Goal: Task Accomplishment & Management: Use online tool/utility

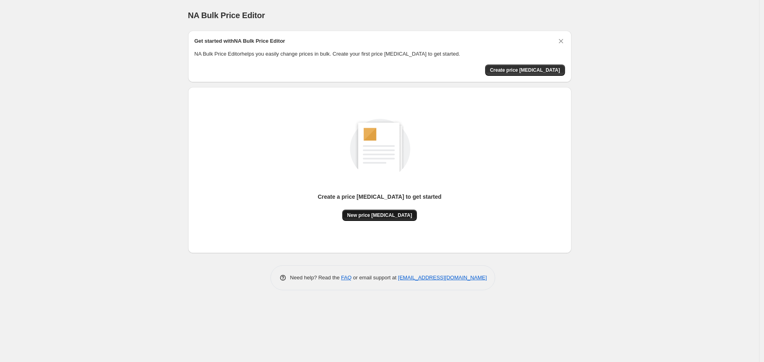
click at [398, 218] on span "New price [MEDICAL_DATA]" at bounding box center [379, 215] width 65 height 6
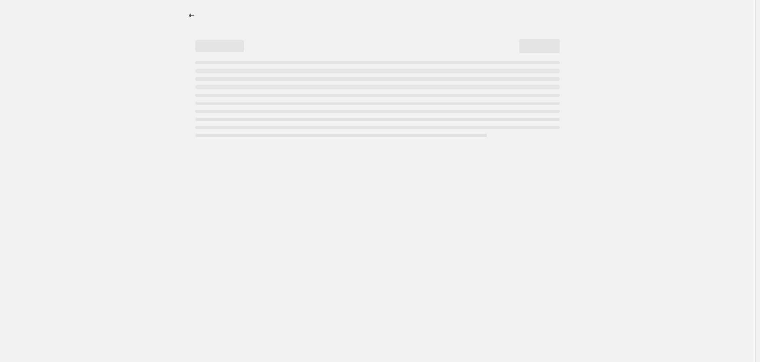
select select "percentage"
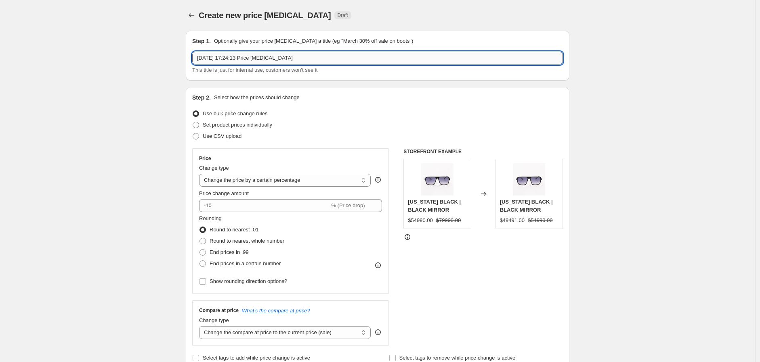
click at [235, 57] on input "3 oct 2025, 17:24:13 Price change job" at bounding box center [377, 58] width 371 height 13
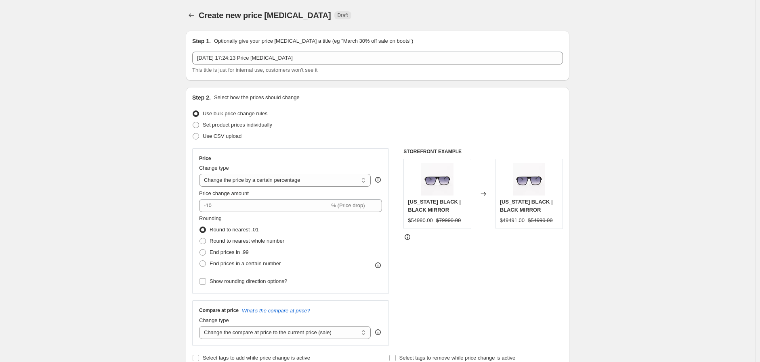
drag, startPoint x: 393, startPoint y: 25, endPoint x: 345, endPoint y: 49, distance: 53.8
drag, startPoint x: 345, startPoint y: 49, endPoint x: 345, endPoint y: 38, distance: 10.9
click at [345, 38] on p "Optionally give your price [MEDICAL_DATA] a title (eg "March 30% off sale on bo…" at bounding box center [313, 41] width 199 height 8
click at [269, 38] on p "Optionally give your price [MEDICAL_DATA] a title (eg "March 30% off sale on bo…" at bounding box center [313, 41] width 199 height 8
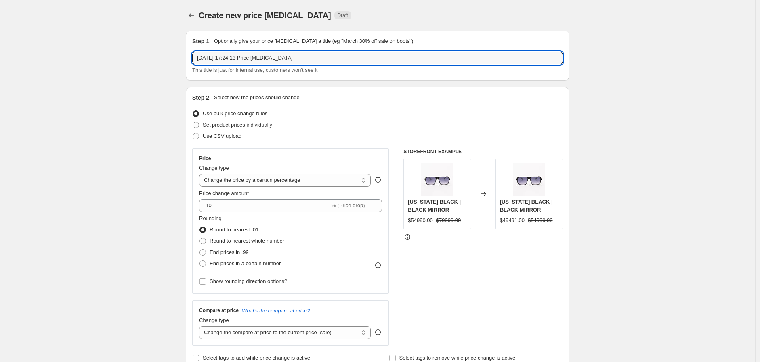
drag, startPoint x: 302, startPoint y: 54, endPoint x: 31, endPoint y: 40, distance: 271.2
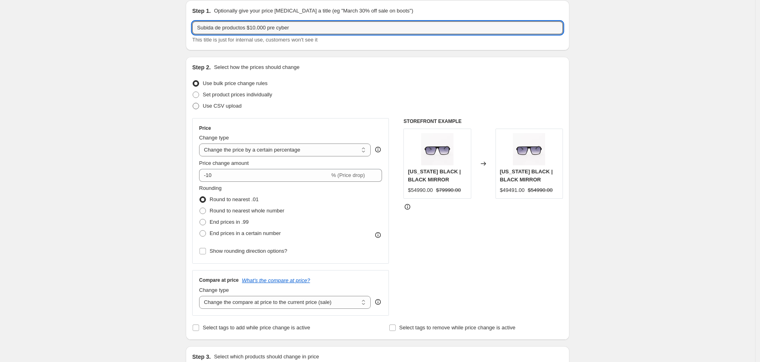
scroll to position [45, 0]
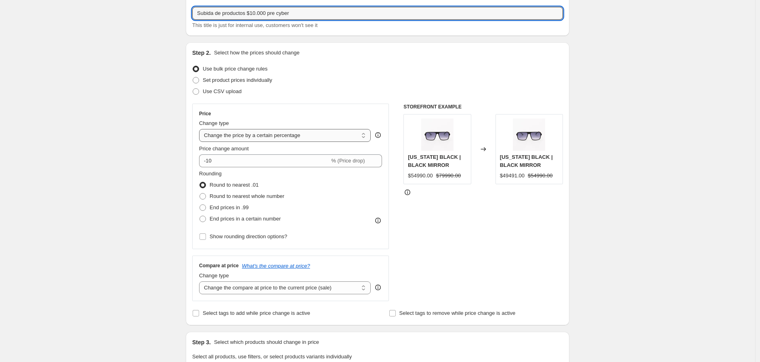
type input "Subida de productos $10.000 pre cyber"
click at [249, 137] on select "Change the price to a certain amount Change the price by a certain amount Chang…" at bounding box center [285, 135] width 172 height 13
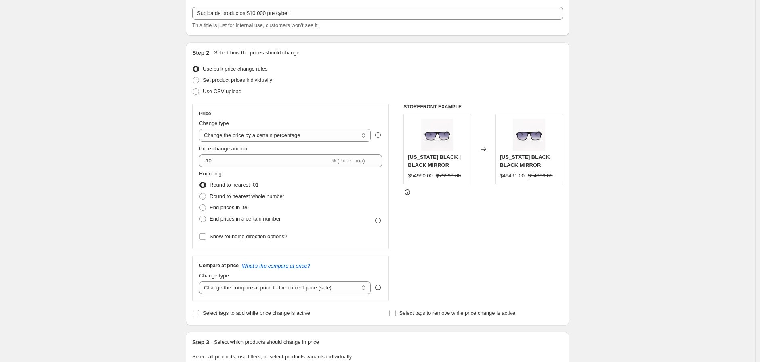
click at [132, 122] on div "Create new price [MEDICAL_DATA]. This page is ready Create new price [MEDICAL_D…" at bounding box center [377, 361] width 755 height 812
click at [308, 137] on select "Change the price to a certain amount Change the price by a certain amount Chang…" at bounding box center [285, 135] width 172 height 13
click at [120, 153] on div "Create new price [MEDICAL_DATA]. This page is ready Create new price [MEDICAL_D…" at bounding box center [377, 361] width 755 height 812
click at [231, 134] on select "Change the price to a certain amount Change the price by a certain amount Chang…" at bounding box center [285, 135] width 172 height 13
select select "by"
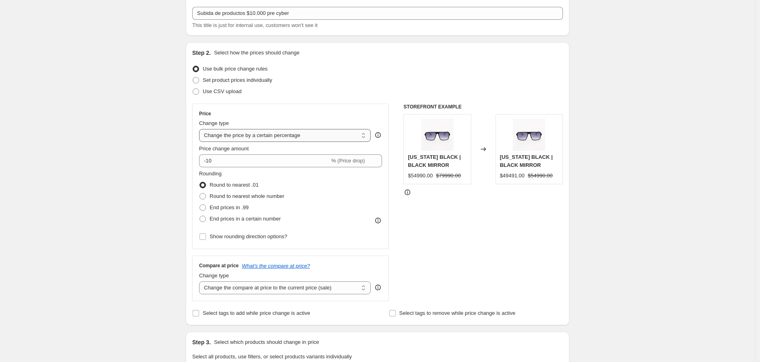
click at [201, 129] on select "Change the price to a certain amount Change the price by a certain amount Chang…" at bounding box center [285, 135] width 172 height 13
type input "-10.00"
click at [252, 159] on input "-10.00" at bounding box center [272, 161] width 126 height 13
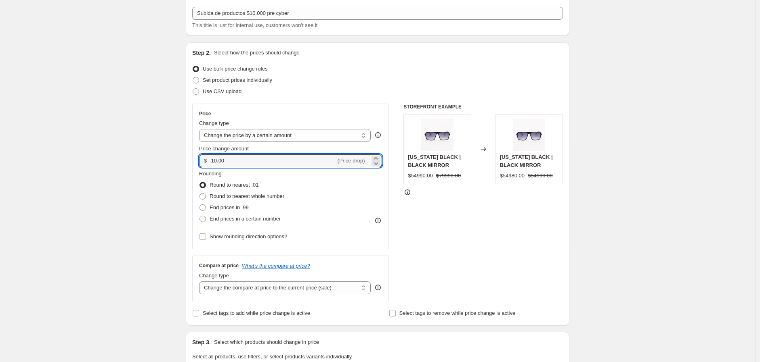
drag, startPoint x: 239, startPoint y: 159, endPoint x: 138, endPoint y: 156, distance: 100.9
click at [138, 156] on div "Create new price change job. This page is ready Create new price change job Dra…" at bounding box center [377, 361] width 755 height 812
type input "10"
type input "0.00"
click at [134, 150] on div "Create new price change job. This page is ready Create new price change job Dra…" at bounding box center [377, 361] width 755 height 812
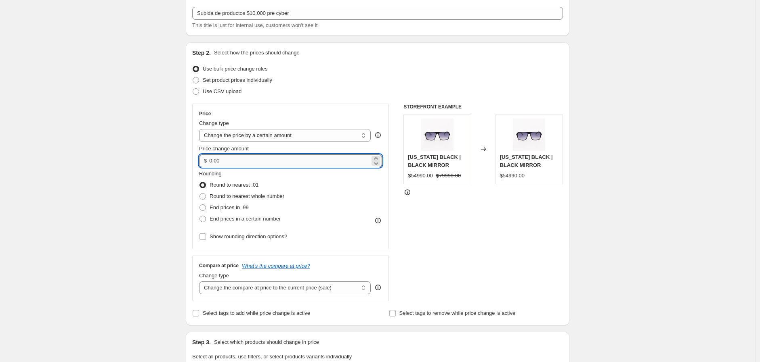
click at [246, 157] on input "0.00" at bounding box center [289, 161] width 160 height 13
drag, startPoint x: 246, startPoint y: 158, endPoint x: 107, endPoint y: 147, distance: 140.0
click at [107, 147] on div "Create new price change job. This page is ready Create new price change job Dra…" at bounding box center [377, 361] width 755 height 812
type input "10000.00"
click at [106, 147] on div "Create new price [MEDICAL_DATA]. This page is ready Create new price [MEDICAL_D…" at bounding box center [377, 361] width 755 height 812
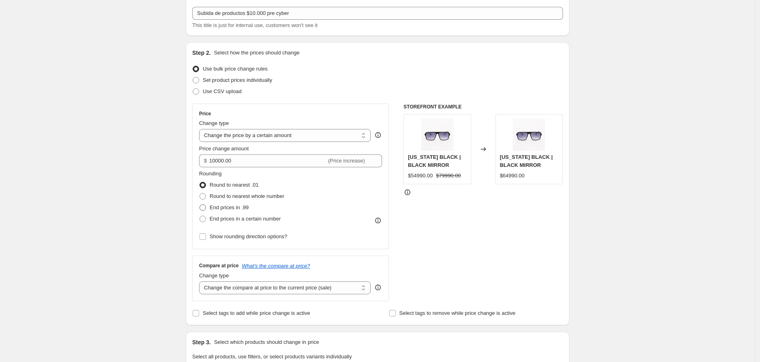
click at [240, 207] on span "End prices in .99" at bounding box center [228, 208] width 39 height 6
click at [200, 205] on input "End prices in .99" at bounding box center [199, 205] width 0 height 0
radio input "true"
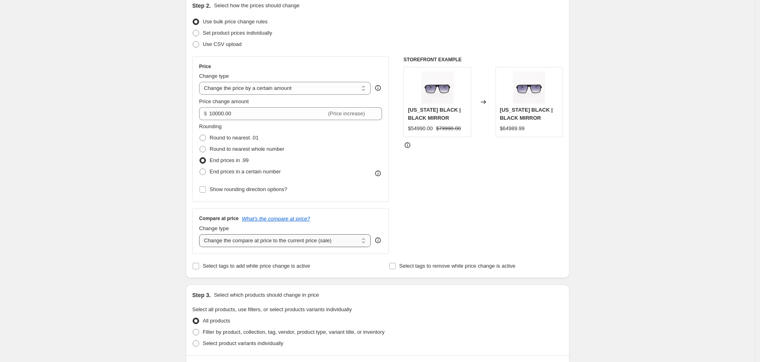
scroll to position [134, 0]
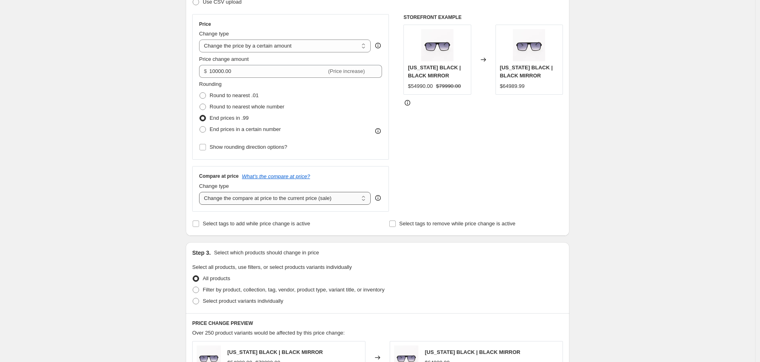
click at [311, 201] on select "Change the compare at price to the current price (sale) Change the compare at p…" at bounding box center [285, 198] width 172 height 13
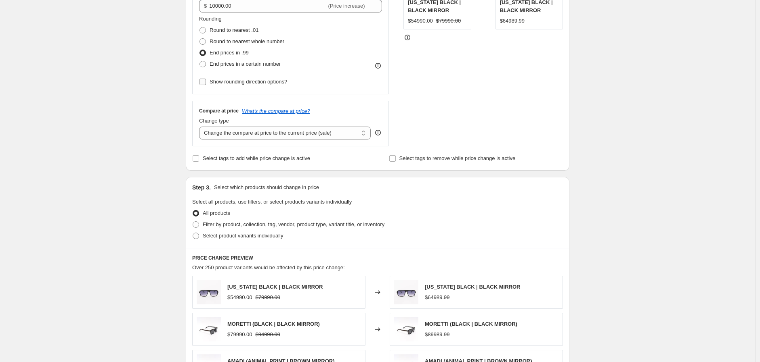
scroll to position [179, 0]
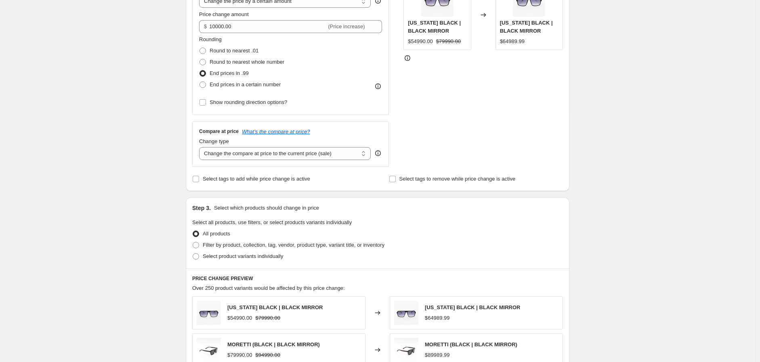
drag, startPoint x: 726, startPoint y: 112, endPoint x: 823, endPoint y: 158, distance: 107.1
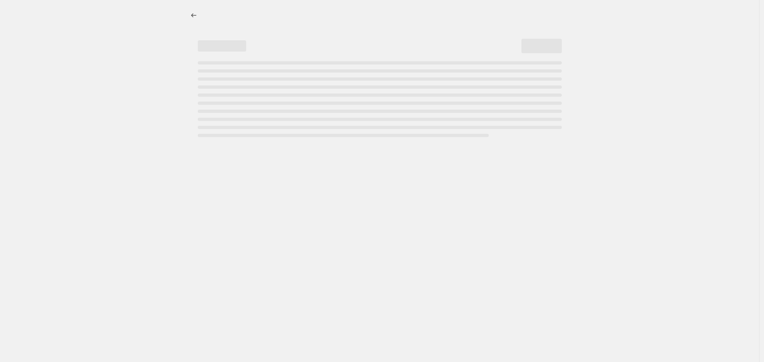
select select "percentage"
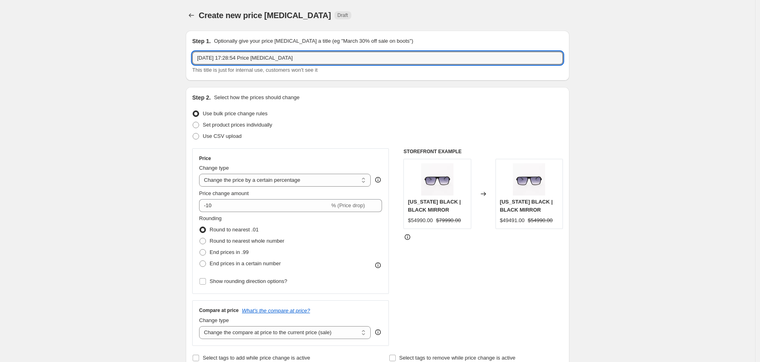
drag, startPoint x: 122, startPoint y: 49, endPoint x: 92, endPoint y: 47, distance: 30.7
type input "Subir $10.000"
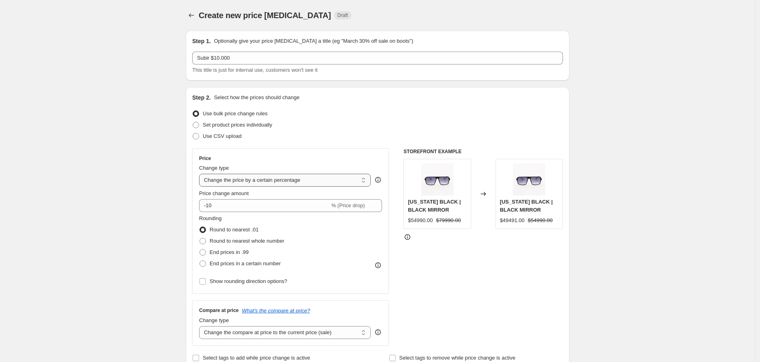
click at [297, 179] on select "Change the price to a certain amount Change the price by a certain amount Chang…" at bounding box center [285, 180] width 172 height 13
select select "by"
click at [201, 174] on select "Change the price to a certain amount Change the price by a certain amount Chang…" at bounding box center [285, 180] width 172 height 13
type input "-10.00"
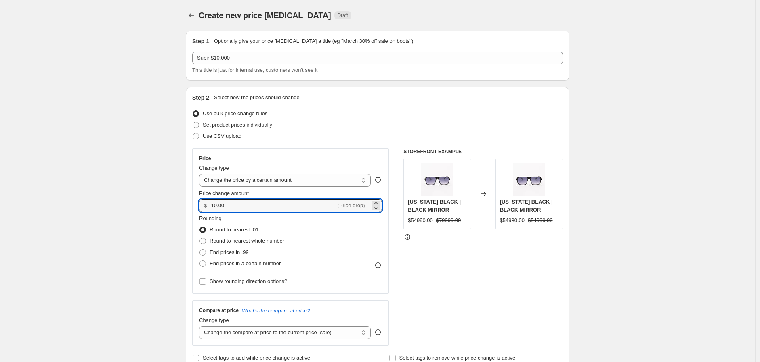
drag, startPoint x: 264, startPoint y: 206, endPoint x: 182, endPoint y: 200, distance: 83.0
type input "10000.00"
drag, startPoint x: 128, startPoint y: 212, endPoint x: 119, endPoint y: 220, distance: 11.5
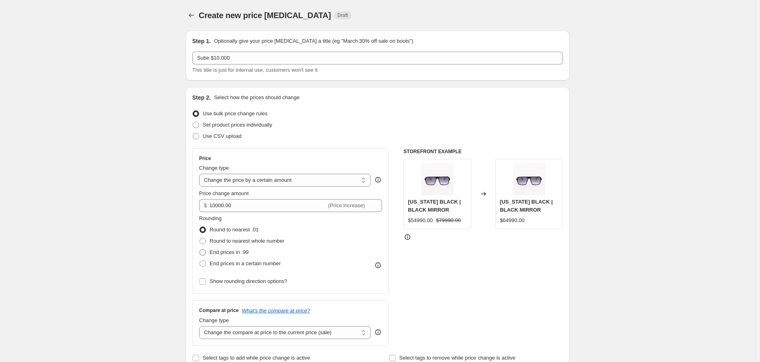
click at [224, 252] on span "End prices in .99" at bounding box center [228, 252] width 39 height 6
click at [200, 250] on input "End prices in .99" at bounding box center [199, 249] width 0 height 0
radio input "true"
click at [235, 241] on span "Round to nearest whole number" at bounding box center [246, 241] width 75 height 6
click at [200, 239] on input "Round to nearest whole number" at bounding box center [199, 238] width 0 height 0
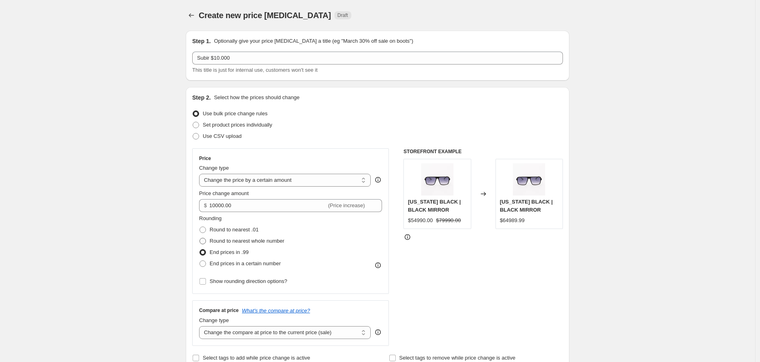
radio input "true"
click at [231, 262] on span "End prices in a certain number" at bounding box center [244, 264] width 71 height 6
click at [200, 261] on input "End prices in a certain number" at bounding box center [199, 261] width 0 height 0
radio input "true"
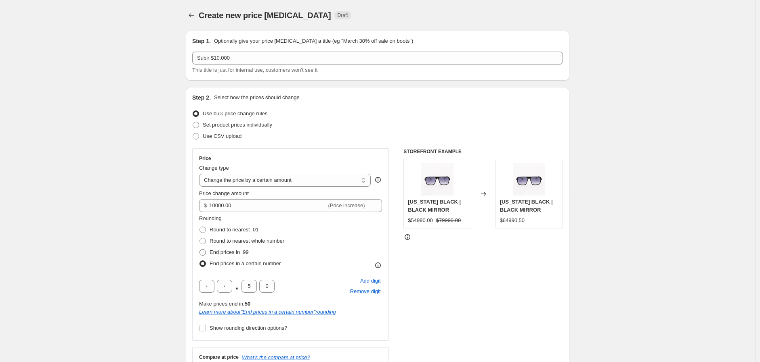
click at [233, 250] on span "End prices in .99" at bounding box center [228, 252] width 39 height 6
click at [200, 250] on input "End prices in .99" at bounding box center [199, 249] width 0 height 0
radio input "true"
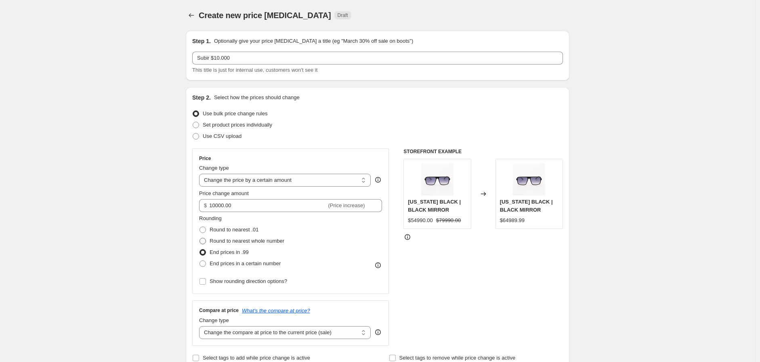
click at [237, 239] on span "Round to nearest whole number" at bounding box center [246, 241] width 75 height 6
click at [200, 239] on input "Round to nearest whole number" at bounding box center [199, 238] width 0 height 0
radio input "true"
click at [241, 224] on label "Round to nearest .01" at bounding box center [228, 229] width 59 height 11
click at [200, 227] on input "Round to nearest .01" at bounding box center [199, 227] width 0 height 0
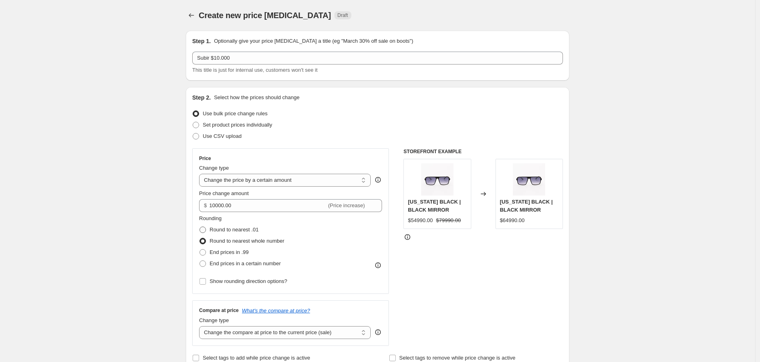
radio input "true"
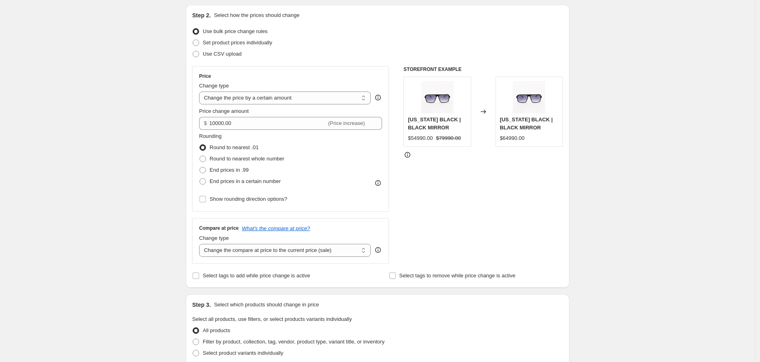
scroll to position [90, 0]
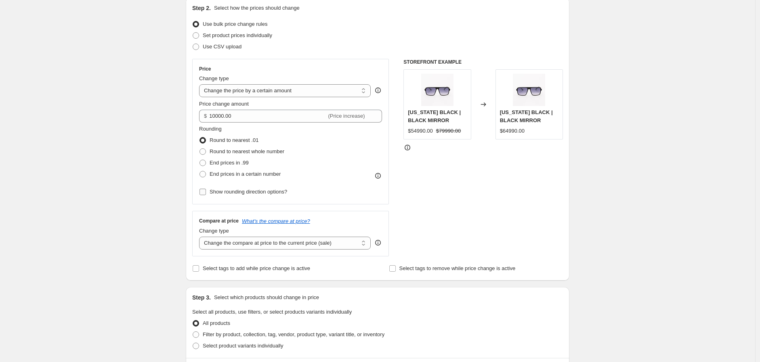
click at [205, 193] on input "Show rounding direction options?" at bounding box center [202, 192] width 6 height 6
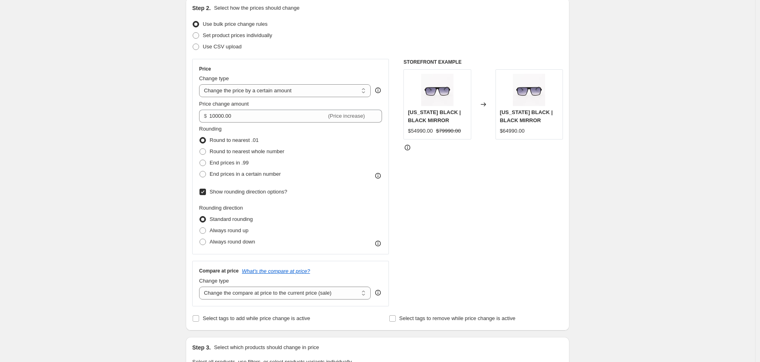
click at [205, 193] on input "Show rounding direction options?" at bounding box center [202, 192] width 6 height 6
checkbox input "false"
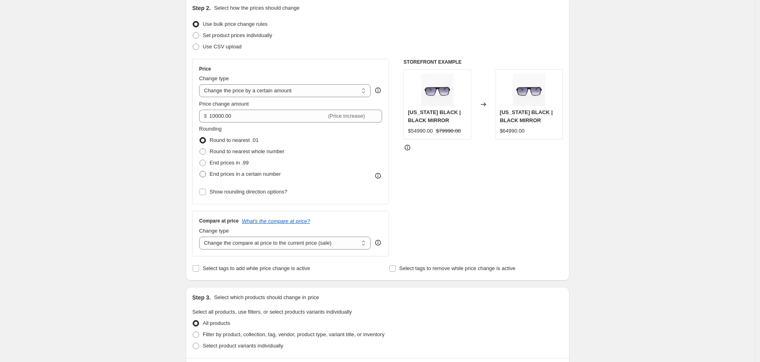
click at [214, 171] on span "End prices in a certain number" at bounding box center [244, 174] width 71 height 6
click at [200, 171] on input "End prices in a certain number" at bounding box center [199, 171] width 0 height 0
radio input "true"
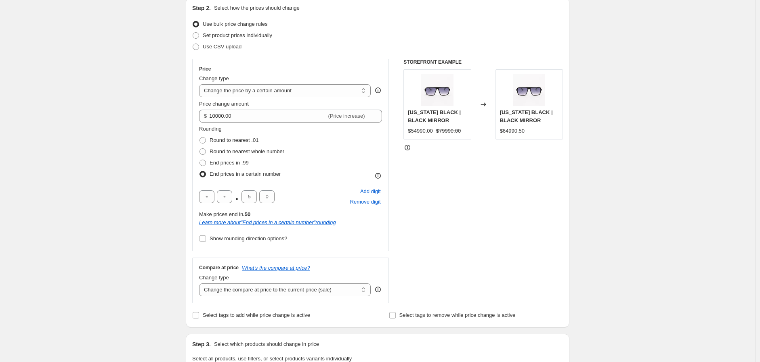
click at [199, 175] on div "Price Change type Change the price to a certain amount Change the price by a ce…" at bounding box center [290, 155] width 197 height 193
click at [201, 174] on span at bounding box center [202, 174] width 6 height 6
click at [200, 172] on input "End prices in a certain number" at bounding box center [199, 171] width 0 height 0
click at [206, 159] on label "End prices in .99" at bounding box center [224, 162] width 50 height 11
click at [200, 160] on input "End prices in .99" at bounding box center [199, 160] width 0 height 0
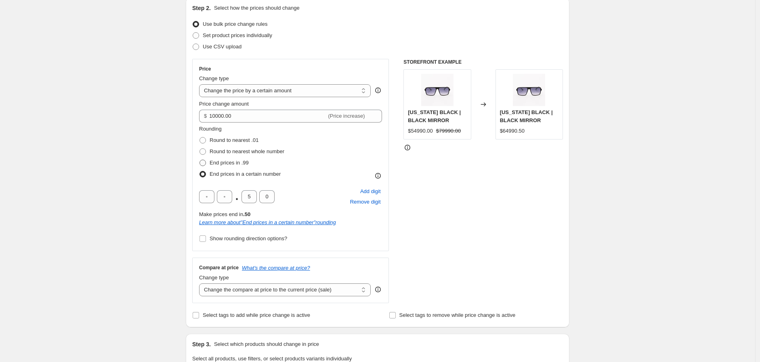
radio input "true"
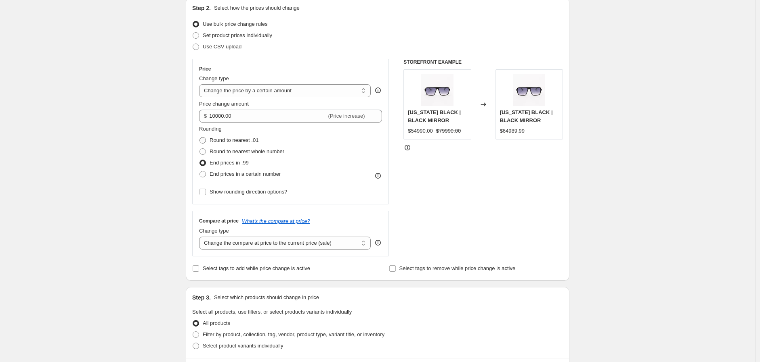
click at [202, 142] on span at bounding box center [202, 140] width 6 height 6
click at [200, 138] on input "Round to nearest .01" at bounding box center [199, 137] width 0 height 0
radio input "true"
click at [204, 151] on span at bounding box center [202, 152] width 6 height 6
click at [200, 149] on input "Round to nearest whole number" at bounding box center [199, 149] width 0 height 0
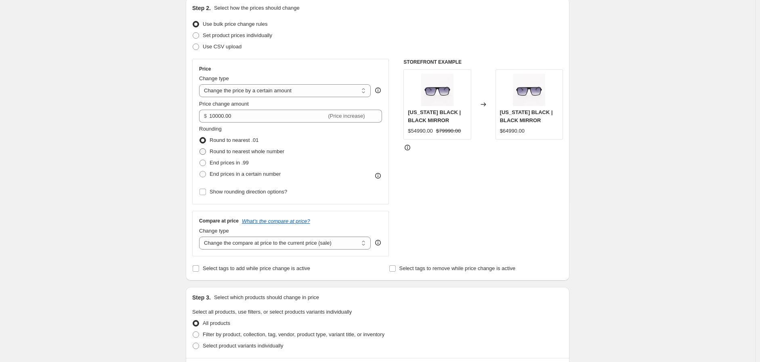
radio input "true"
click at [150, 236] on div "Create new price change job. This page is ready Create new price change job Dra…" at bounding box center [377, 316] width 755 height 812
click at [227, 239] on select "Change the compare at price to the current price (sale) Change the compare at p…" at bounding box center [285, 243] width 172 height 13
select select "no_change"
click at [201, 237] on select "Change the compare at price to the current price (sale) Change the compare at p…" at bounding box center [285, 243] width 172 height 13
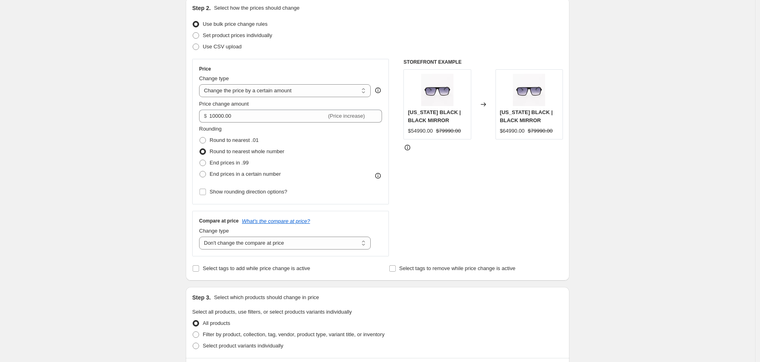
click at [73, 206] on div "Create new price change job. This page is ready Create new price change job Dra…" at bounding box center [377, 316] width 755 height 812
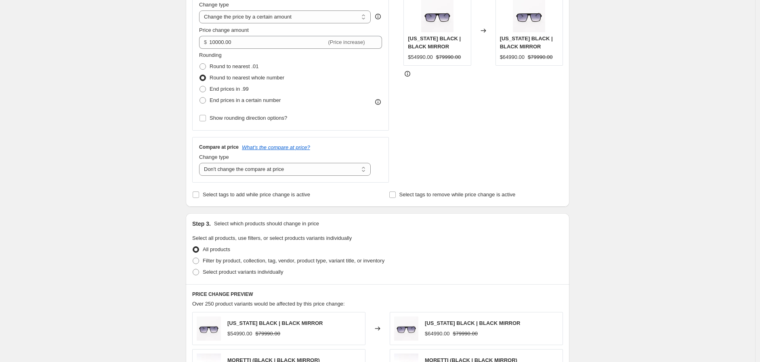
scroll to position [179, 0]
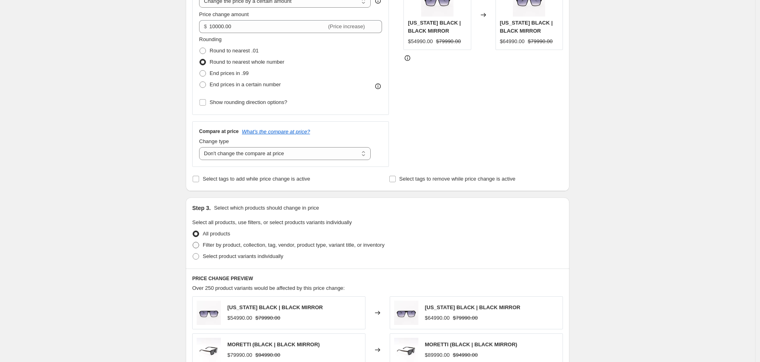
click at [206, 242] on span "Filter by product, collection, tag, vendor, product type, variant title, or inv…" at bounding box center [294, 245] width 182 height 6
click at [193, 242] on input "Filter by product, collection, tag, vendor, product type, variant title, or inv…" at bounding box center [193, 242] width 0 height 0
radio input "true"
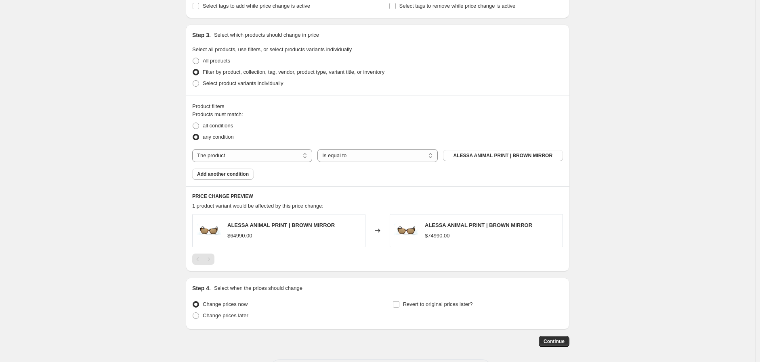
scroll to position [358, 0]
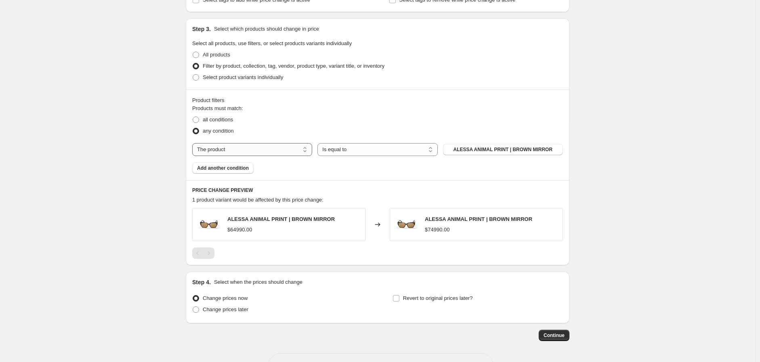
click at [274, 145] on select "The product The product's collection The product's tag The product's vendor The…" at bounding box center [252, 149] width 120 height 13
select select "collection"
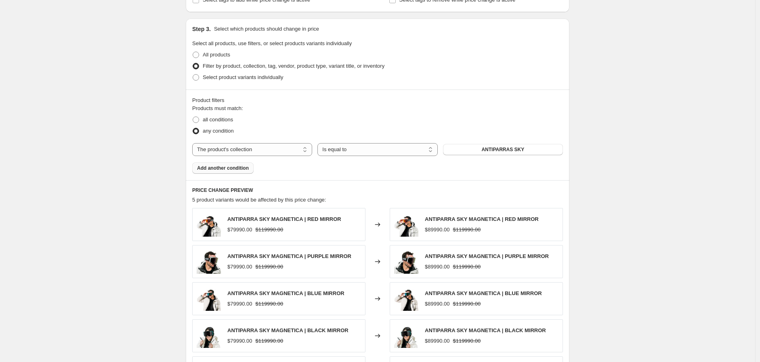
click at [228, 171] on button "Add another condition" at bounding box center [222, 168] width 61 height 11
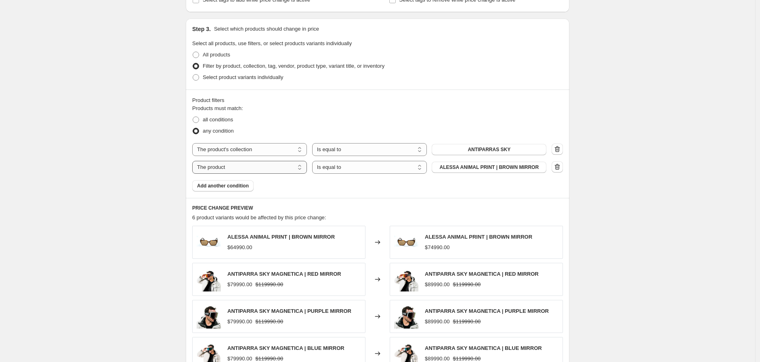
click at [253, 163] on select "The product The product's collection The product's tag The product's vendor The…" at bounding box center [249, 167] width 115 height 13
select select "collection"
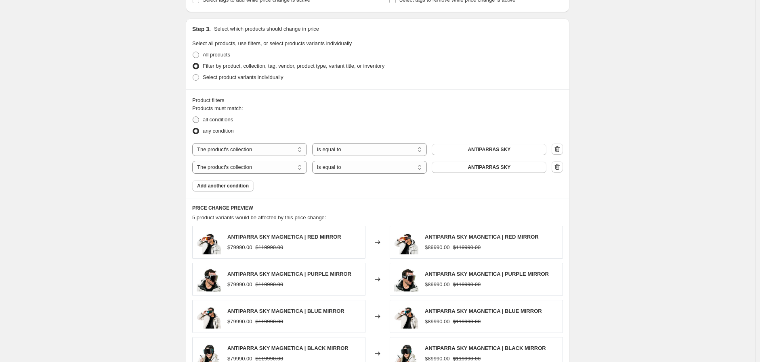
click at [195, 119] on span at bounding box center [196, 120] width 6 height 6
click at [193, 117] on input "all conditions" at bounding box center [193, 117] width 0 height 0
radio input "true"
click at [196, 51] on span at bounding box center [195, 54] width 7 height 7
click at [193, 52] on input "All products" at bounding box center [193, 52] width 0 height 0
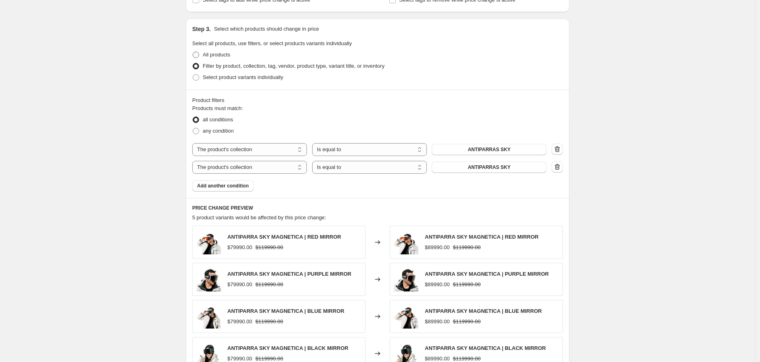
radio input "true"
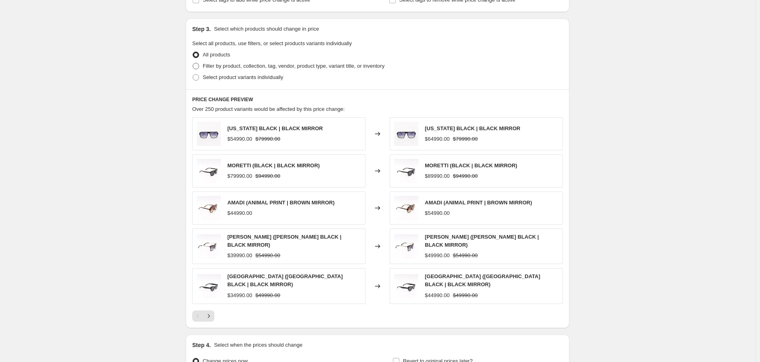
click at [252, 61] on label "Filter by product, collection, tag, vendor, product type, variant title, or inv…" at bounding box center [288, 66] width 192 height 11
click at [193, 63] on input "Filter by product, collection, tag, vendor, product type, variant title, or inv…" at bounding box center [193, 63] width 0 height 0
radio input "true"
select select "collection"
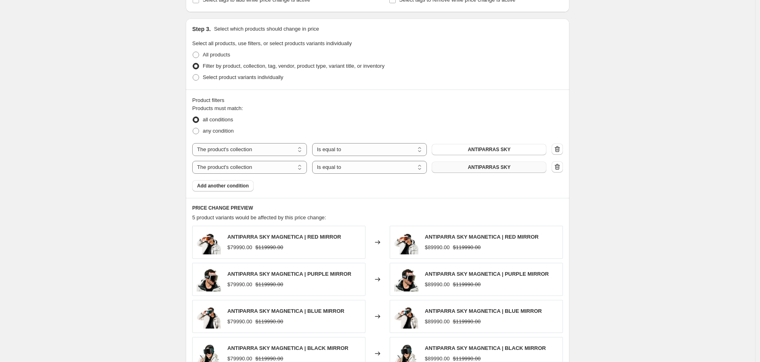
click at [459, 165] on button "ANTIPARRAS SKY" at bounding box center [488, 167] width 115 height 11
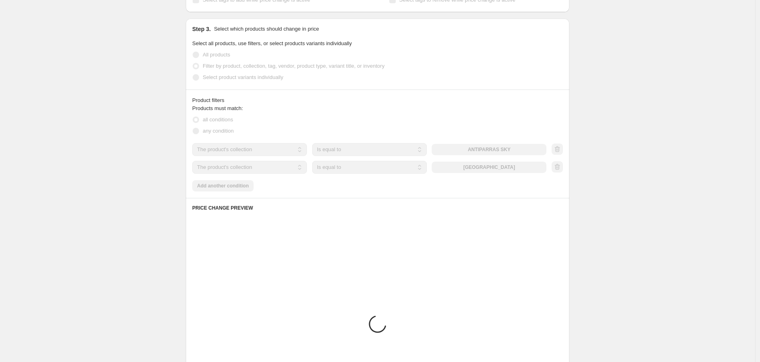
scroll to position [349, 0]
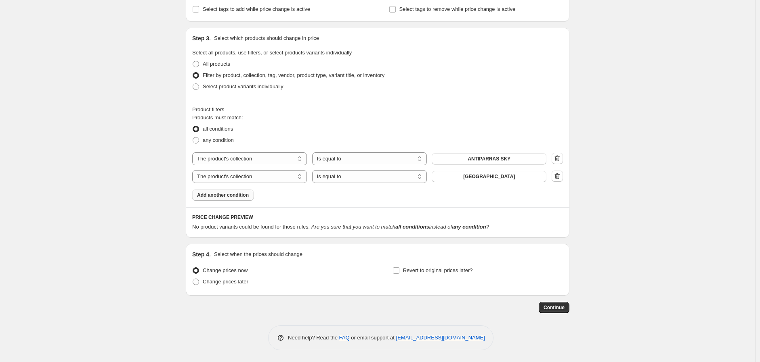
click at [239, 195] on span "Add another condition" at bounding box center [223, 195] width 52 height 6
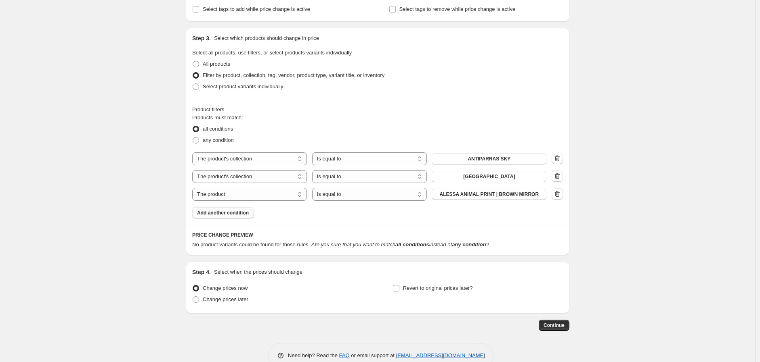
click at [239, 212] on span "Add another condition" at bounding box center [223, 213] width 52 height 6
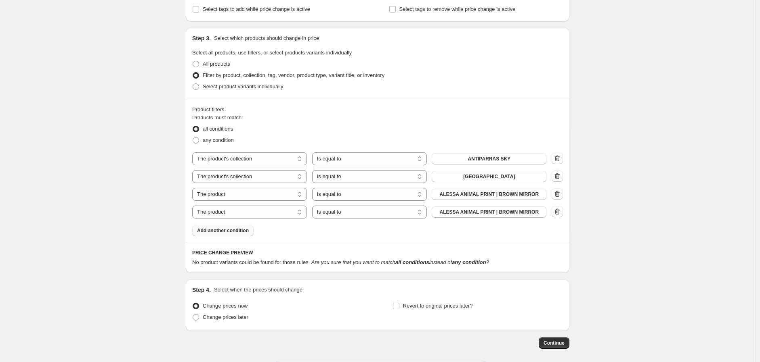
click at [239, 231] on span "Add another condition" at bounding box center [223, 231] width 52 height 6
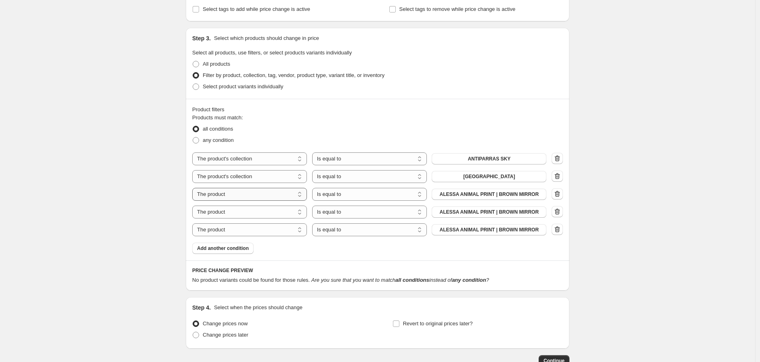
click at [260, 189] on select "The product The product's collection The product's tag The product's vendor The…" at bounding box center [249, 194] width 115 height 13
select select "collection"
click at [345, 194] on select "Is equal to Is not equal to" at bounding box center [369, 194] width 115 height 13
click at [314, 188] on select "Is equal to Is not equal to" at bounding box center [369, 194] width 115 height 13
click at [203, 137] on label "any condition" at bounding box center [213, 140] width 42 height 11
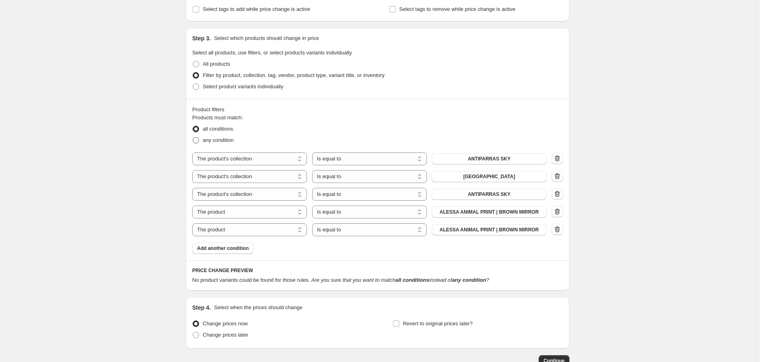
click at [193, 137] on input "any condition" at bounding box center [193, 137] width 0 height 0
radio input "true"
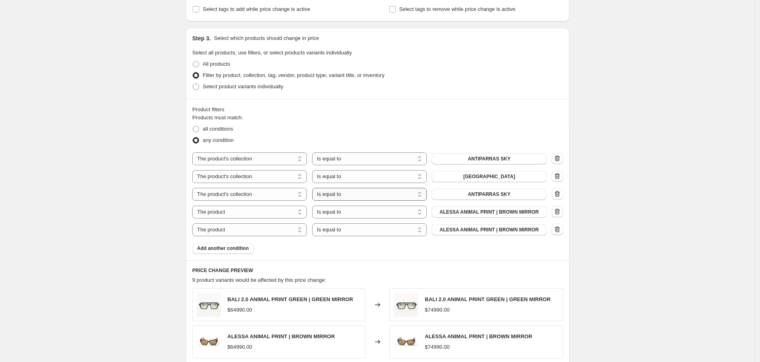
click at [362, 198] on select "Is equal to Is not equal to" at bounding box center [369, 194] width 115 height 13
click at [314, 188] on select "Is equal to Is not equal to" at bounding box center [369, 194] width 115 height 13
click at [490, 191] on button "ANTIPARRAS SKY" at bounding box center [488, 194] width 115 height 11
click at [218, 212] on select "The product The product's collection The product's tag The product's vendor The…" at bounding box center [249, 212] width 115 height 13
select select "collection"
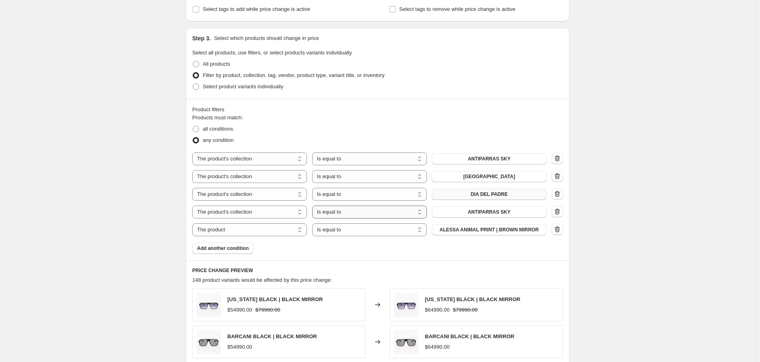
click at [338, 212] on select "Is equal to Is not equal to" at bounding box center [369, 212] width 115 height 13
drag, startPoint x: 338, startPoint y: 212, endPoint x: 349, endPoint y: 212, distance: 11.3
click at [338, 212] on select "Is equal to Is not equal to" at bounding box center [369, 212] width 115 height 13
click at [464, 209] on button "ANTIPARRAS SKY" at bounding box center [488, 212] width 115 height 11
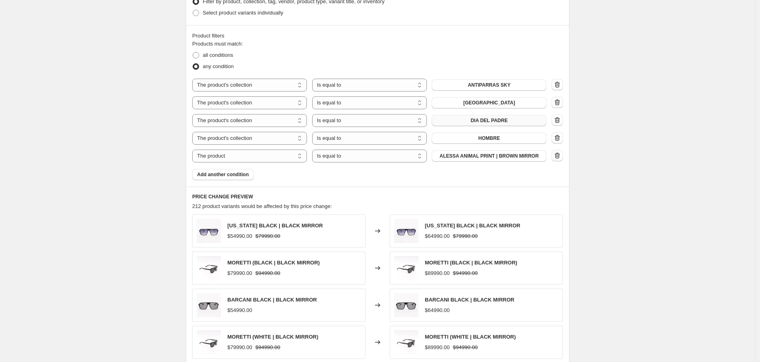
scroll to position [439, 0]
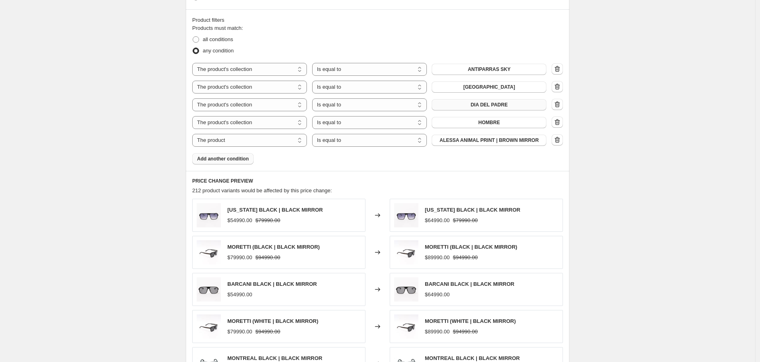
click at [215, 161] on span "Add another condition" at bounding box center [223, 159] width 52 height 6
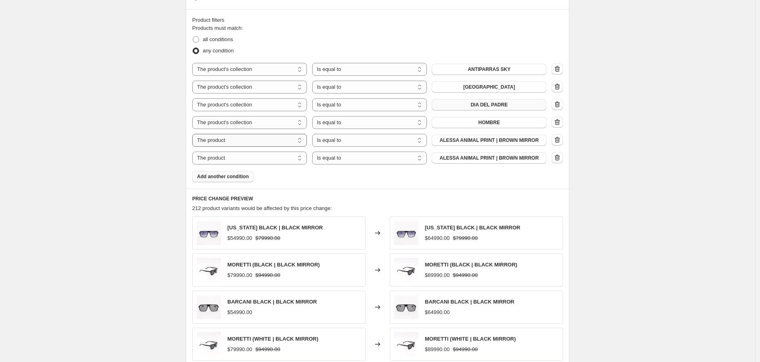
click at [241, 138] on select "The product The product's collection The product's tag The product's vendor The…" at bounding box center [249, 140] width 115 height 13
select select "collection"
click at [261, 161] on select "The product The product's collection The product's tag The product's vendor The…" at bounding box center [249, 158] width 115 height 13
select select "collection"
click at [487, 138] on span "ANTIPARRAS SKY" at bounding box center [488, 140] width 43 height 6
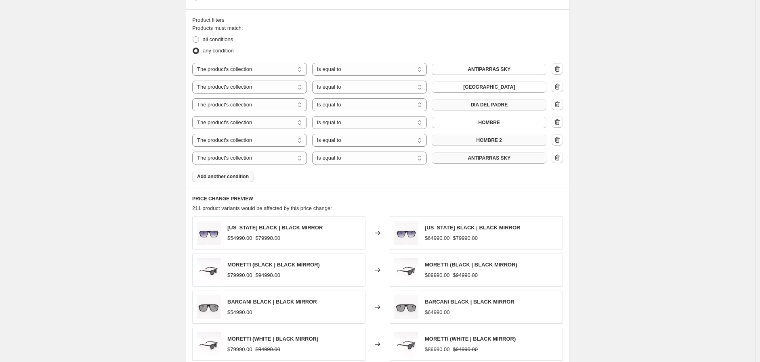
click at [484, 157] on span "ANTIPARRAS SKY" at bounding box center [488, 158] width 43 height 6
click at [220, 179] on span "Add another condition" at bounding box center [223, 177] width 52 height 6
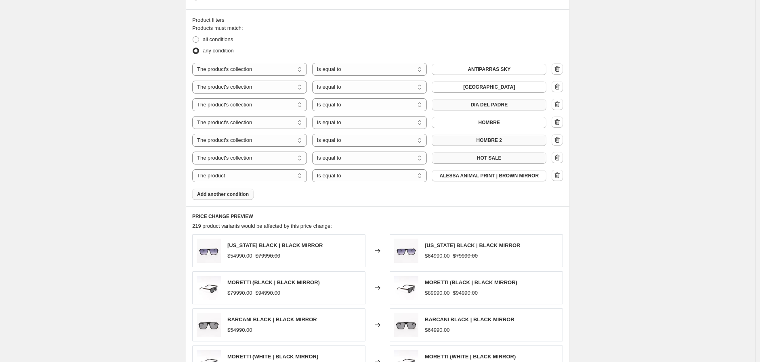
click at [220, 196] on span "Add another condition" at bounding box center [223, 194] width 52 height 6
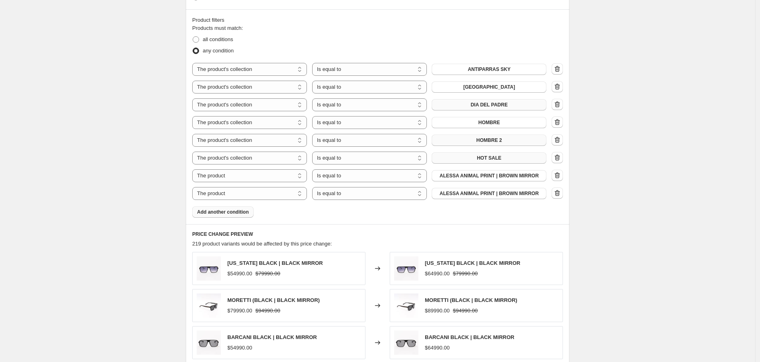
click at [217, 214] on span "Add another condition" at bounding box center [223, 212] width 52 height 6
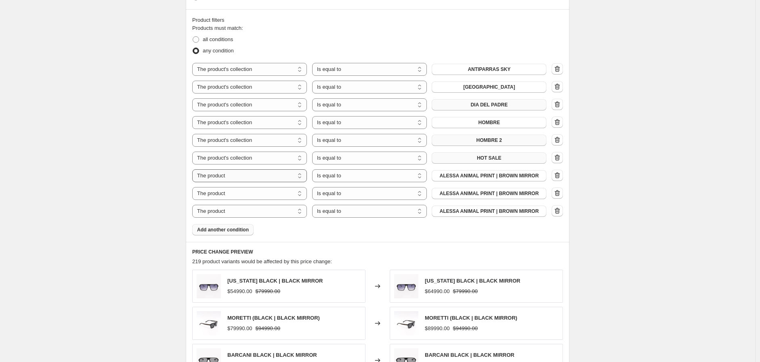
click at [244, 176] on select "The product The product's collection The product's tag The product's vendor The…" at bounding box center [249, 176] width 115 height 13
drag, startPoint x: 251, startPoint y: 174, endPoint x: 251, endPoint y: 179, distance: 4.8
click at [251, 174] on select "The product The product's collection The product's tag The product's vendor The…" at bounding box center [249, 176] width 115 height 13
select select "collection"
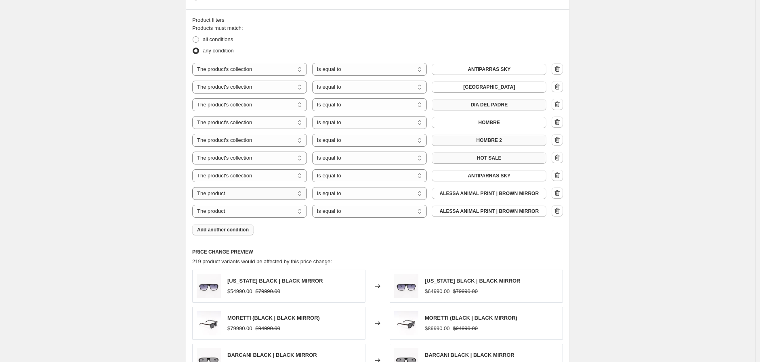
click at [249, 197] on select "The product The product's collection The product's tag The product's vendor The…" at bounding box center [249, 193] width 115 height 13
select select "collection"
drag, startPoint x: 252, startPoint y: 211, endPoint x: 251, endPoint y: 216, distance: 4.1
click at [252, 211] on select "The product The product's collection The product's tag The product's vendor The…" at bounding box center [249, 211] width 115 height 13
select select "collection"
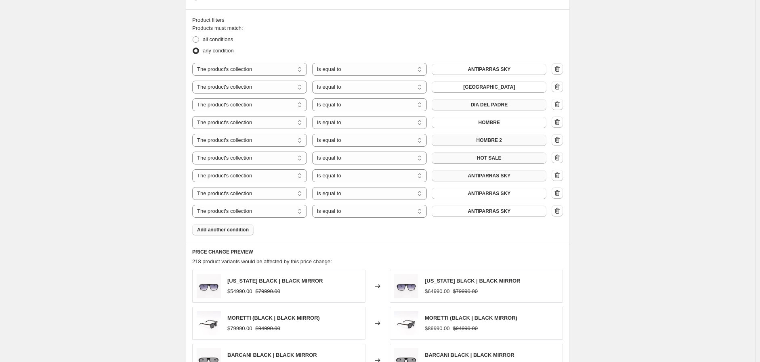
click at [474, 178] on span "ANTIPARRAS SKY" at bounding box center [488, 176] width 43 height 6
click at [494, 195] on span "ANTIPARRAS SKY" at bounding box center [488, 194] width 43 height 6
click at [477, 209] on span "ANTIPARRAS SKY" at bounding box center [488, 211] width 43 height 6
click at [221, 231] on span "Add another condition" at bounding box center [223, 230] width 52 height 6
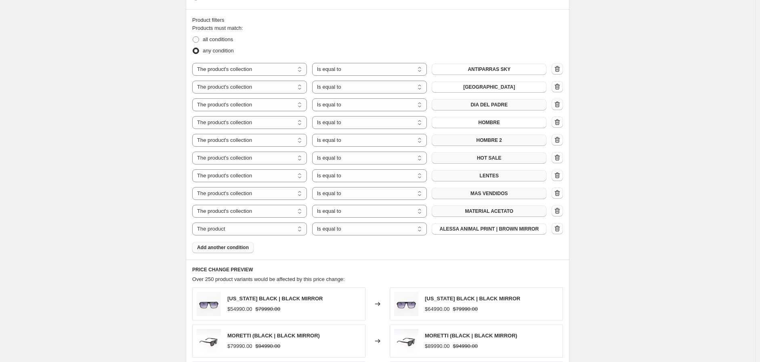
click at [222, 251] on button "Add another condition" at bounding box center [222, 247] width 61 height 11
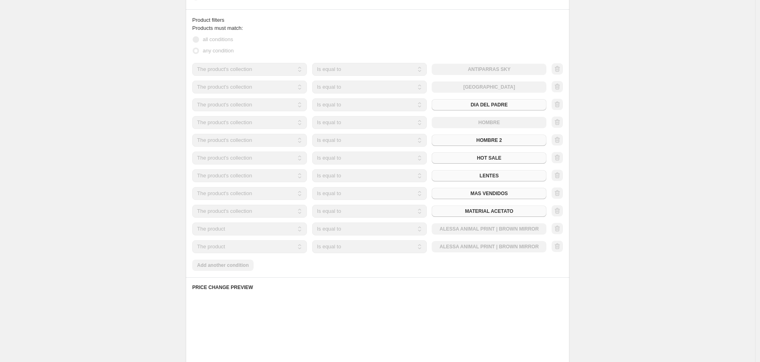
click at [222, 266] on div "Products must match: all conditions any condition The product The product's col…" at bounding box center [377, 147] width 371 height 247
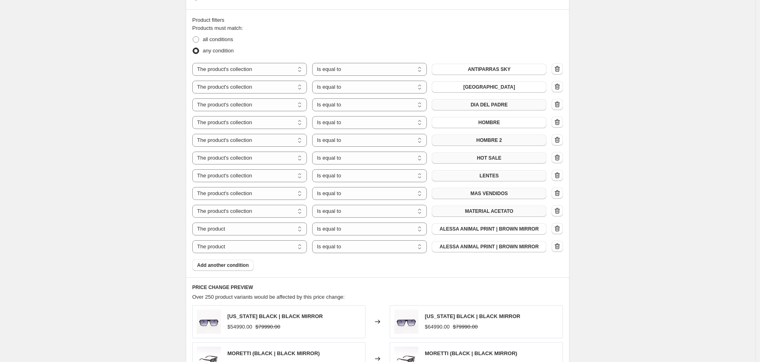
click at [222, 266] on span "Add another condition" at bounding box center [223, 265] width 52 height 6
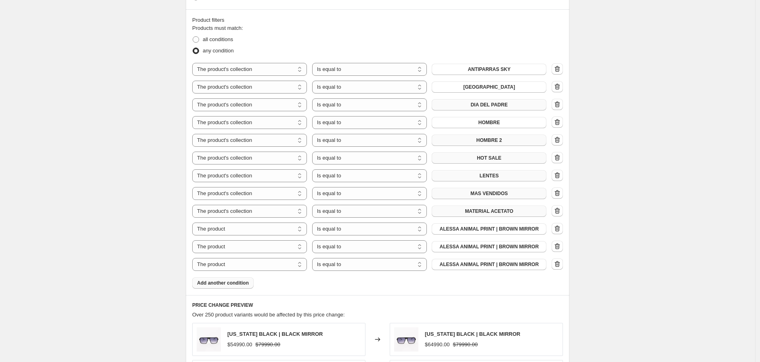
click at [222, 280] on span "Add another condition" at bounding box center [223, 283] width 52 height 6
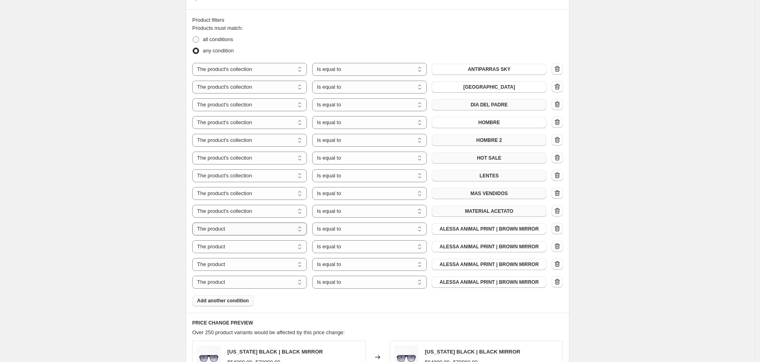
click at [253, 228] on select "The product The product's collection The product's tag The product's vendor The…" at bounding box center [249, 229] width 115 height 13
select select "collection"
click at [248, 250] on select "The product The product's collection The product's tag The product's vendor The…" at bounding box center [249, 247] width 115 height 13
select select "collection"
click at [247, 264] on select "The product The product's collection The product's tag The product's vendor The…" at bounding box center [249, 264] width 115 height 13
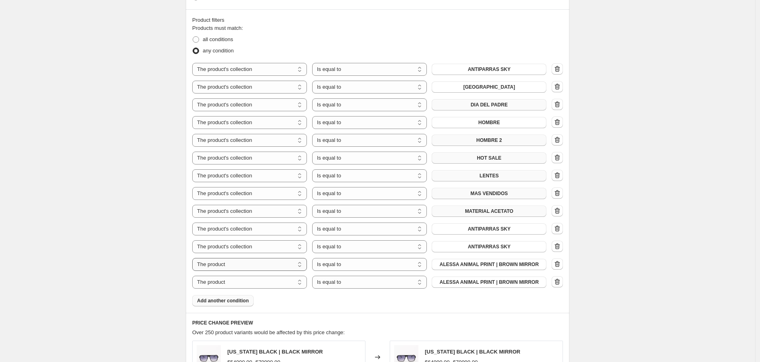
select select "collection"
click at [245, 282] on select "The product The product's collection The product's tag The product's vendor The…" at bounding box center [249, 282] width 115 height 13
select select "collection"
click at [496, 230] on span "ANTIPARRAS SKY" at bounding box center [488, 229] width 43 height 6
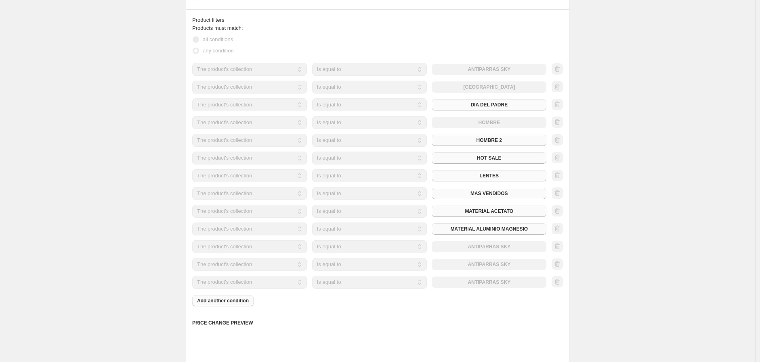
click at [489, 243] on div "The product The product's collection The product's tag The product's vendor The…" at bounding box center [369, 247] width 354 height 13
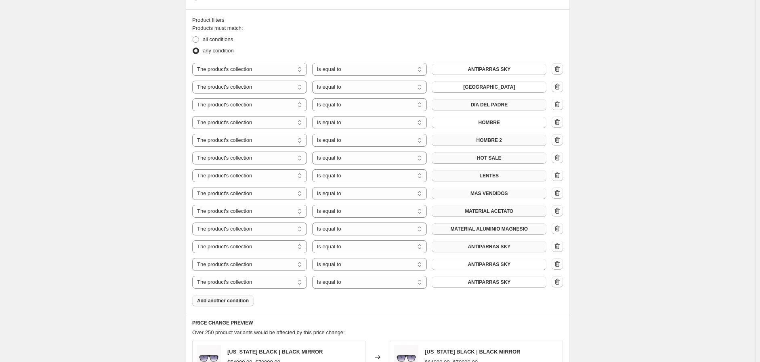
click at [490, 250] on button "ANTIPARRAS SKY" at bounding box center [488, 246] width 115 height 11
click at [486, 262] on span "ANTIPARRAS SKY" at bounding box center [488, 265] width 43 height 6
click at [500, 283] on span "ANTIPARRAS SKY" at bounding box center [488, 282] width 43 height 6
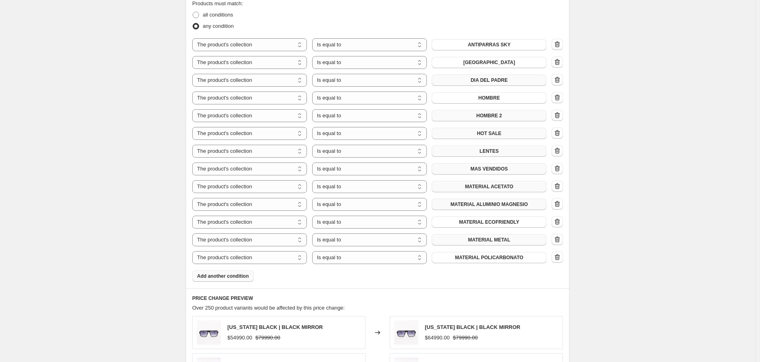
scroll to position [529, 0]
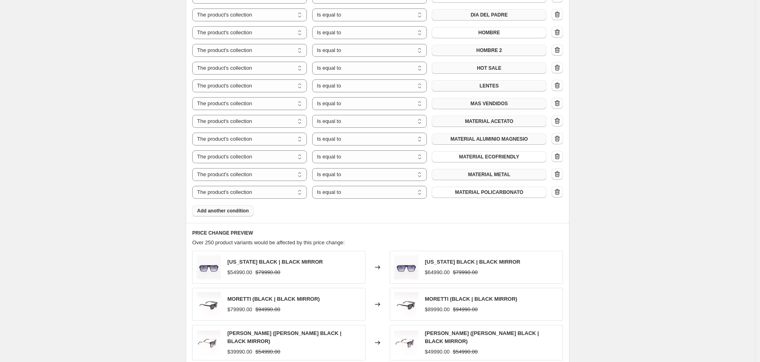
click at [237, 216] on button "Add another condition" at bounding box center [222, 210] width 61 height 11
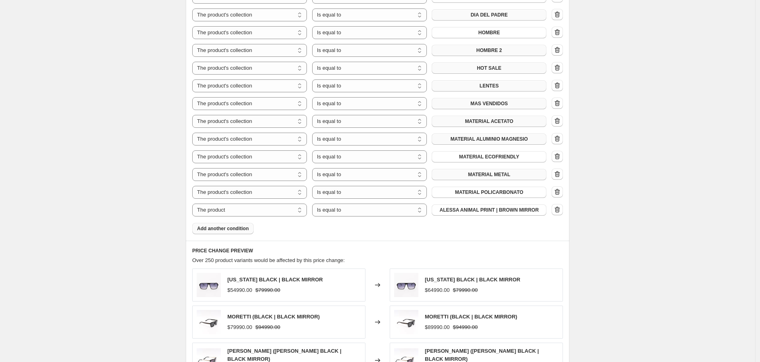
click at [232, 224] on button "Add another condition" at bounding box center [222, 228] width 61 height 11
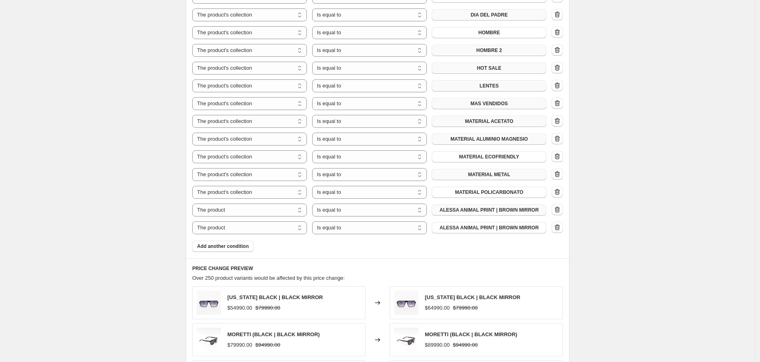
click at [503, 209] on span "ALESSA ANIMAL PRINT | BROWN MIRROR" at bounding box center [488, 210] width 99 height 6
click at [235, 206] on select "The product The product's collection The product's tag The product's vendor The…" at bounding box center [249, 210] width 115 height 13
select select "collection"
click at [248, 230] on select "The product The product's collection The product's tag The product's vendor The…" at bounding box center [249, 228] width 115 height 13
select select "collection"
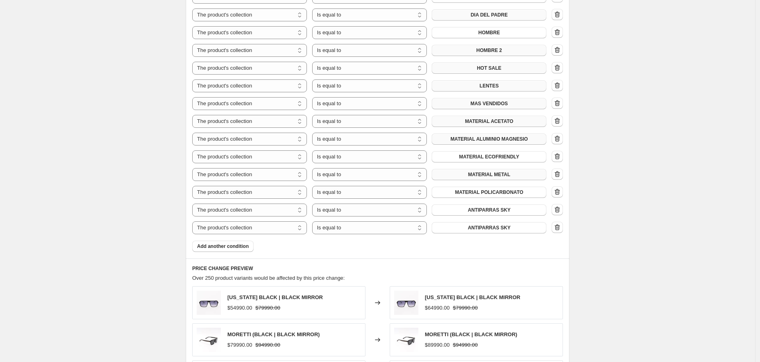
click at [234, 247] on span "Add another condition" at bounding box center [223, 246] width 52 height 6
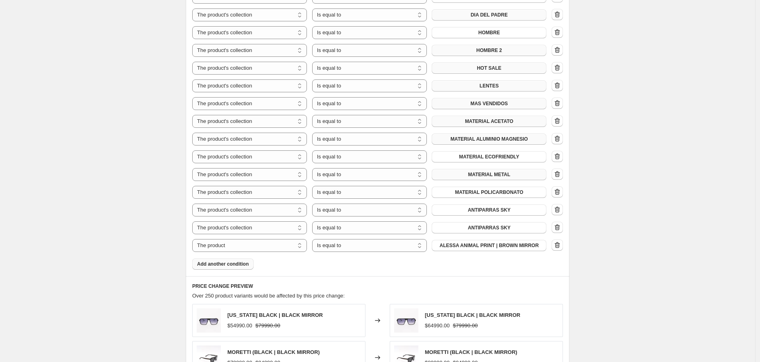
click at [235, 262] on span "Add another condition" at bounding box center [223, 264] width 52 height 6
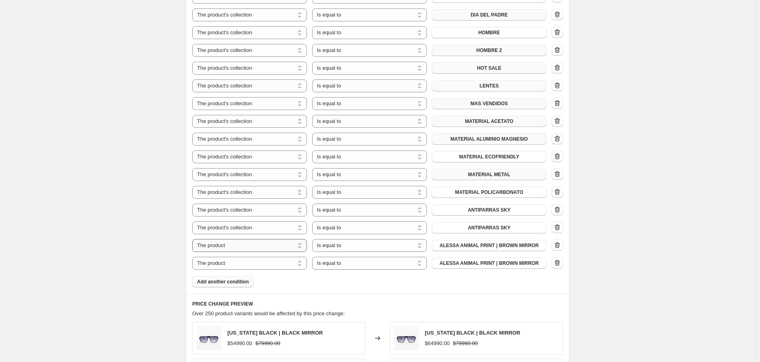
click at [257, 243] on select "The product The product's collection The product's tag The product's vendor The…" at bounding box center [249, 245] width 115 height 13
select select "collection"
click at [260, 266] on select "The product The product's collection The product's tag The product's vendor The…" at bounding box center [249, 263] width 115 height 13
select select "collection"
click at [517, 208] on button "ANTIPARRAS SKY" at bounding box center [488, 210] width 115 height 11
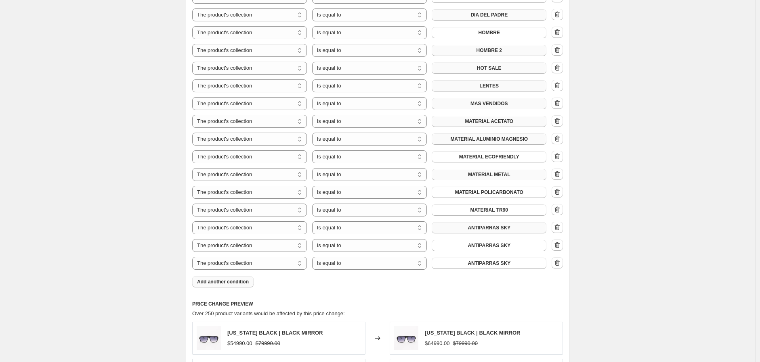
click at [510, 228] on span "ANTIPARRAS SKY" at bounding box center [488, 228] width 43 height 6
click at [505, 246] on span "ANTIPARRAS SKY" at bounding box center [488, 246] width 43 height 6
click at [494, 263] on span "ANTIPARRAS SKY" at bounding box center [488, 263] width 43 height 6
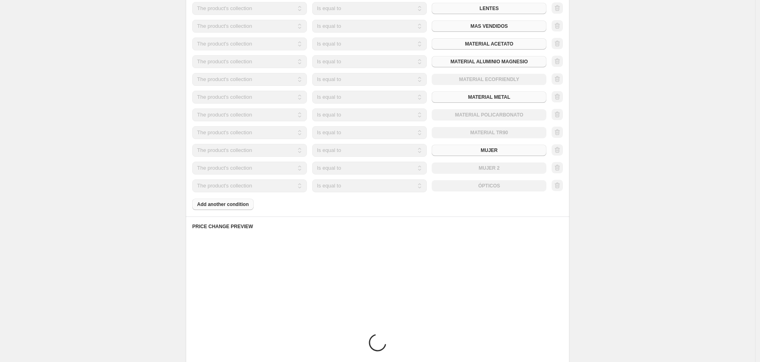
scroll to position [618, 0]
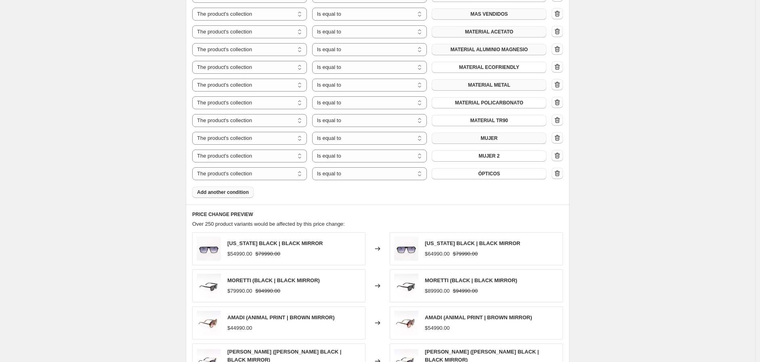
click at [220, 193] on span "Add another condition" at bounding box center [223, 192] width 52 height 6
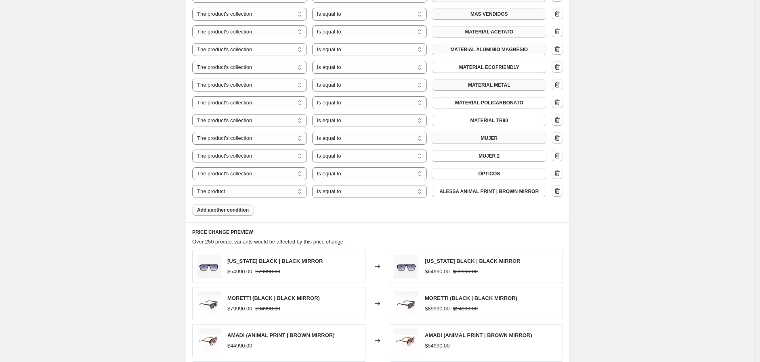
click at [226, 214] on button "Add another condition" at bounding box center [222, 210] width 61 height 11
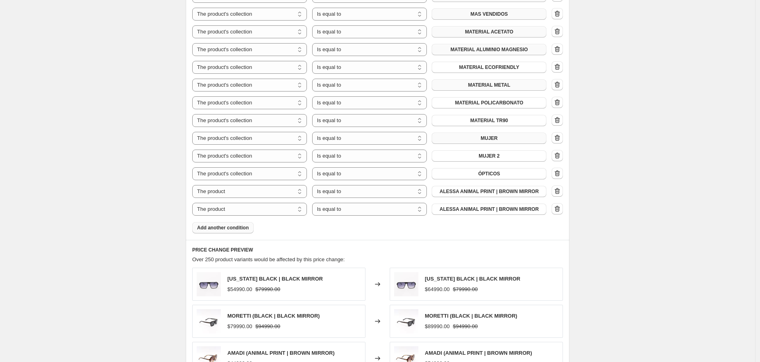
click at [228, 227] on span "Add another condition" at bounding box center [223, 228] width 52 height 6
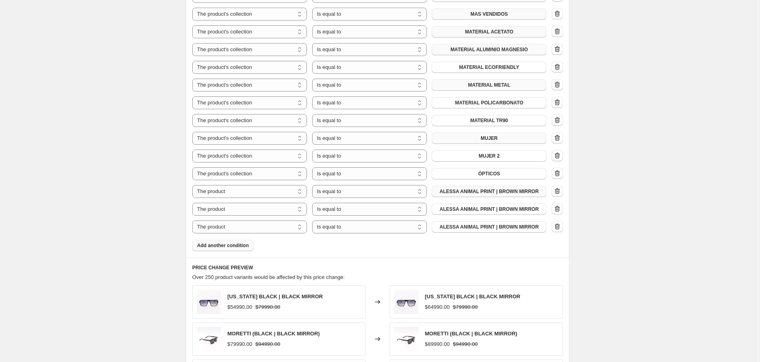
click at [487, 191] on span "ALESSA ANIMAL PRINT | BROWN MIRROR" at bounding box center [488, 191] width 99 height 6
click at [249, 246] on span "Add another condition" at bounding box center [223, 246] width 52 height 6
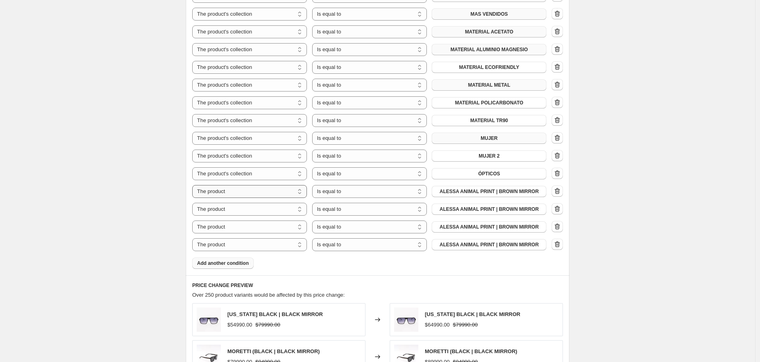
click at [246, 191] on select "The product The product's collection The product's tag The product's vendor The…" at bounding box center [249, 191] width 115 height 13
select select "collection"
click at [247, 214] on select "The product The product's collection The product's tag The product's vendor The…" at bounding box center [249, 209] width 115 height 13
select select "collection"
click at [244, 228] on select "The product The product's collection The product's tag The product's vendor The…" at bounding box center [249, 227] width 115 height 13
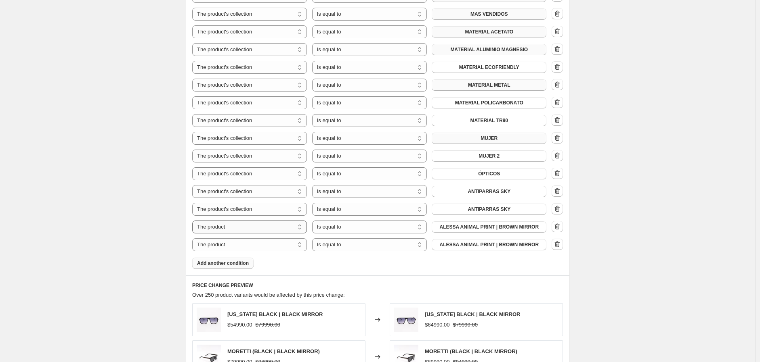
select select "collection"
click at [244, 245] on select "The product The product's collection The product's tag The product's vendor The…" at bounding box center [249, 245] width 115 height 13
select select "collection"
click at [489, 189] on span "ANTIPARRAS SKY" at bounding box center [488, 191] width 43 height 6
click at [483, 207] on span "ANTIPARRAS SKY" at bounding box center [488, 209] width 43 height 6
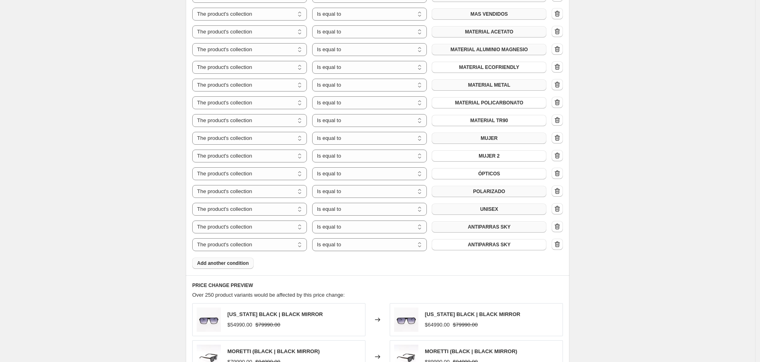
click at [498, 222] on button "ANTIPARRAS SKY" at bounding box center [488, 227] width 115 height 11
click at [560, 247] on icon "button" at bounding box center [557, 244] width 5 height 6
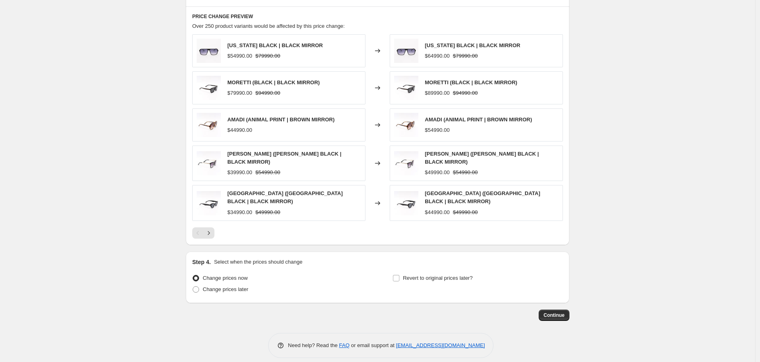
scroll to position [873, 0]
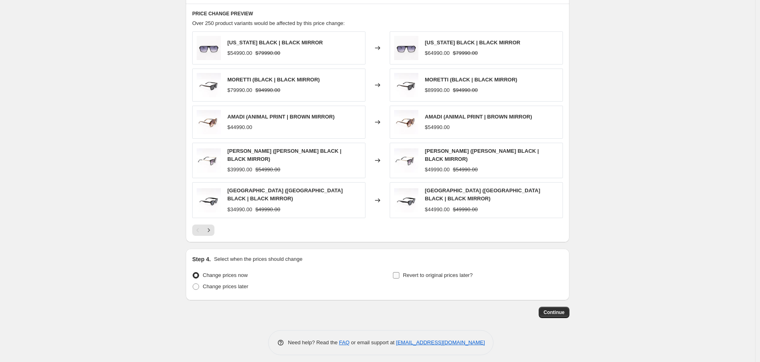
click at [396, 272] on input "Revert to original prices later?" at bounding box center [396, 275] width 6 height 6
checkbox input "true"
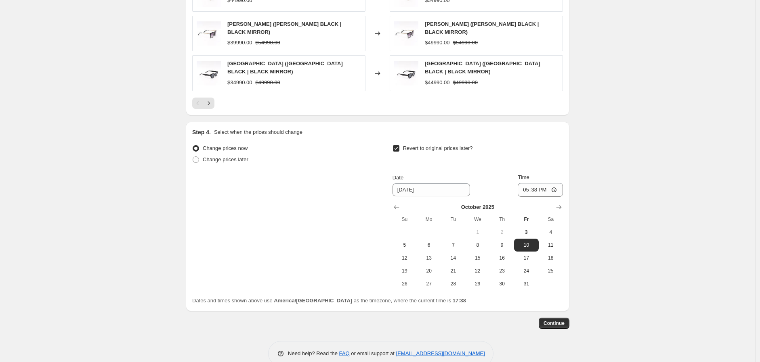
scroll to position [1007, 0]
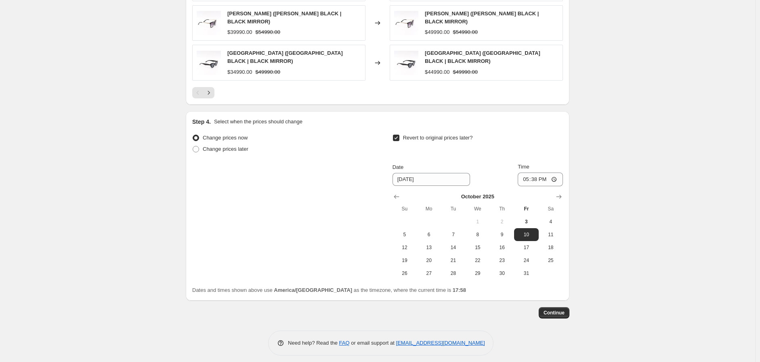
scroll to position [1011, 0]
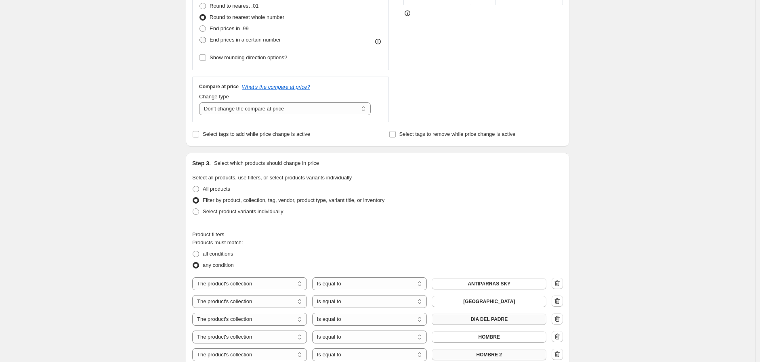
scroll to position [538, 0]
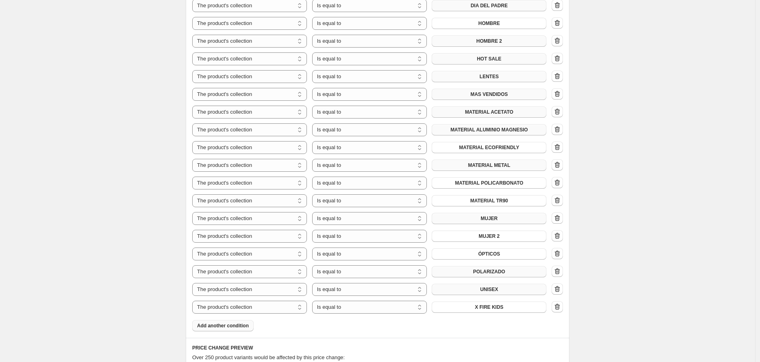
drag, startPoint x: 668, startPoint y: 210, endPoint x: 676, endPoint y: 229, distance: 20.6
click at [671, 210] on div "Create new price change job. This page is ready Create new price change job Dra…" at bounding box center [377, 151] width 755 height 1378
drag, startPoint x: 682, startPoint y: 227, endPoint x: 688, endPoint y: 220, distance: 9.2
click at [687, 222] on div "Create new price change job. This page is ready Create new price change job Dra…" at bounding box center [377, 151] width 755 height 1378
click at [688, 214] on div "Create new price change job. This page is ready Create new price change job Dra…" at bounding box center [377, 151] width 755 height 1378
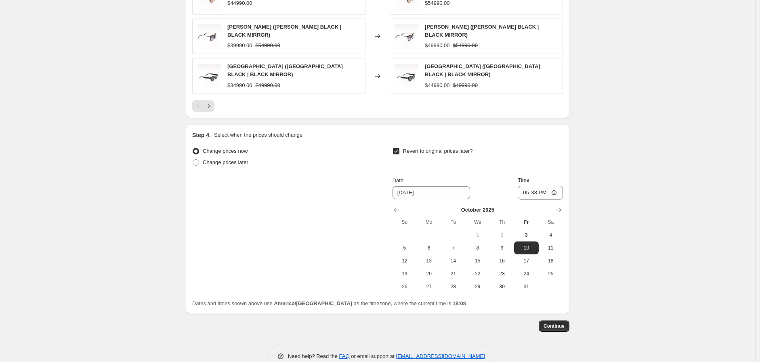
scroll to position [1011, 0]
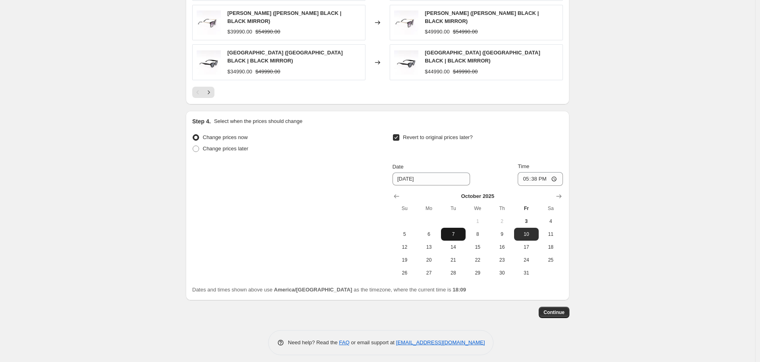
click at [462, 231] on span "7" at bounding box center [453, 234] width 18 height 6
click at [551, 218] on span "4" at bounding box center [551, 221] width 18 height 6
click at [457, 231] on span "7" at bounding box center [453, 234] width 18 height 6
click at [552, 218] on span "4" at bounding box center [551, 221] width 18 height 6
click at [461, 231] on span "7" at bounding box center [453, 234] width 18 height 6
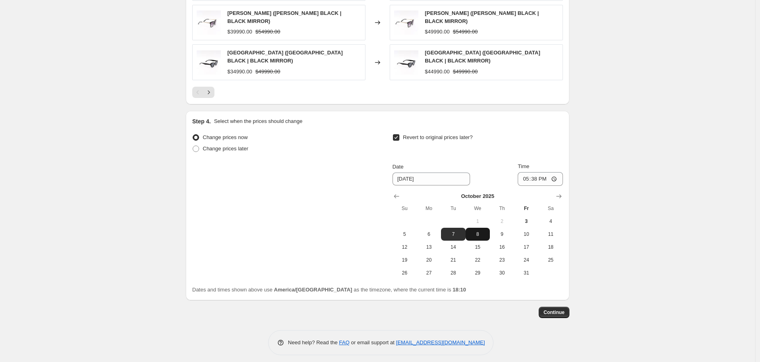
click at [478, 231] on span "8" at bounding box center [478, 234] width 18 height 6
type input "10/8/2025"
drag, startPoint x: 559, startPoint y: 307, endPoint x: 598, endPoint y: 219, distance: 96.7
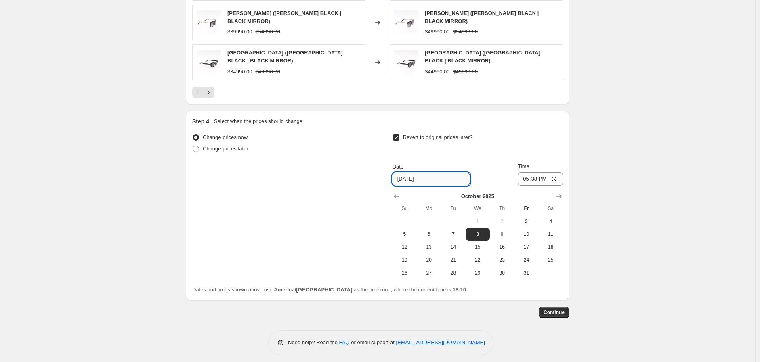
click at [422, 173] on input "10/8/2025" at bounding box center [430, 179] width 77 height 13
click at [431, 173] on input "10/8/2025" at bounding box center [430, 179] width 77 height 13
click at [475, 233] on button "8" at bounding box center [477, 234] width 24 height 13
click at [414, 177] on input "10/8/2025" at bounding box center [430, 179] width 77 height 13
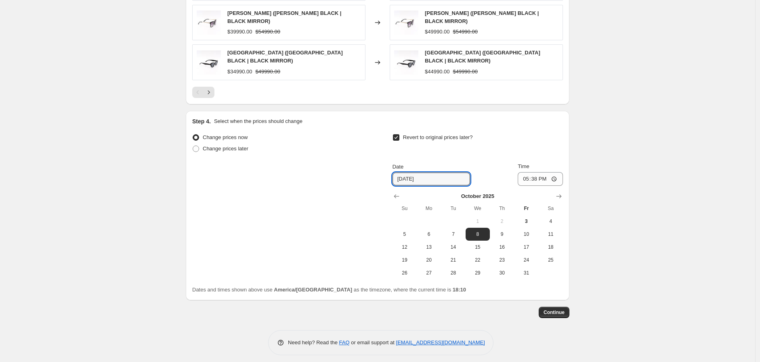
click at [542, 173] on input "17:38" at bounding box center [539, 179] width 45 height 14
click at [541, 174] on input "17:38" at bounding box center [539, 179] width 45 height 14
click at [535, 174] on input "17:38" at bounding box center [539, 179] width 45 height 14
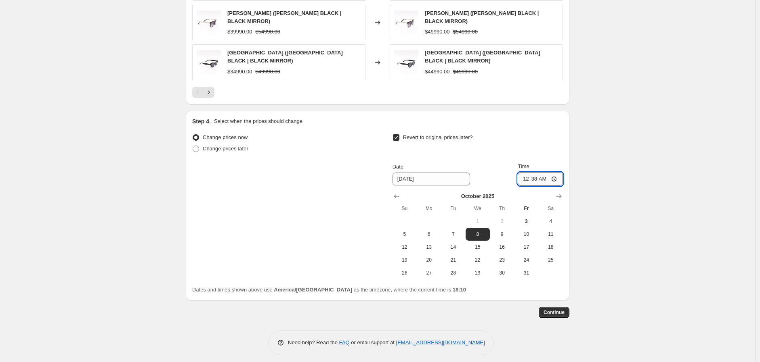
type input "00:00"
click at [562, 310] on span "Continue" at bounding box center [553, 313] width 21 height 6
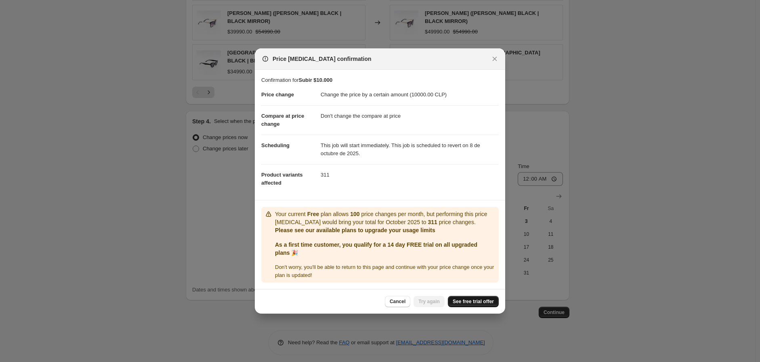
click at [475, 296] on link "See free trial offer" at bounding box center [473, 301] width 51 height 11
click at [429, 299] on span "Try again" at bounding box center [428, 302] width 21 height 6
click at [429, 305] on span "Try again" at bounding box center [428, 302] width 21 height 6
click at [420, 299] on span "Try again" at bounding box center [428, 302] width 21 height 6
click at [422, 301] on span "Try again" at bounding box center [428, 302] width 21 height 6
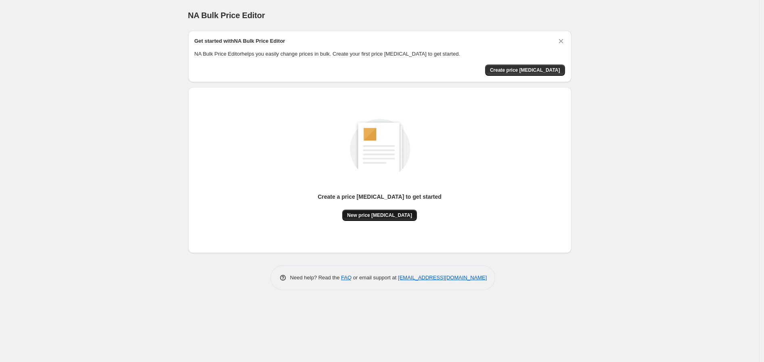
click at [365, 218] on span "New price [MEDICAL_DATA]" at bounding box center [379, 215] width 65 height 6
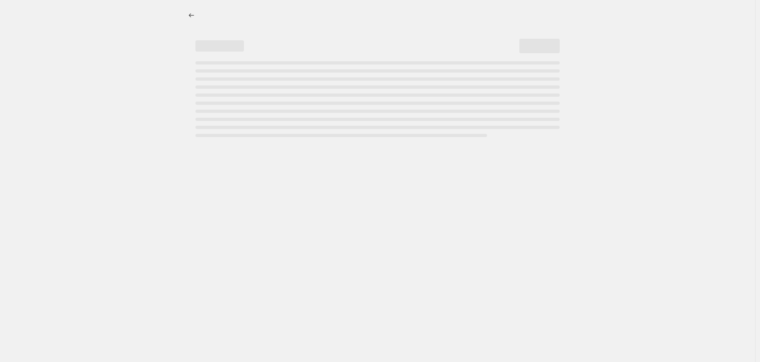
select select "percentage"
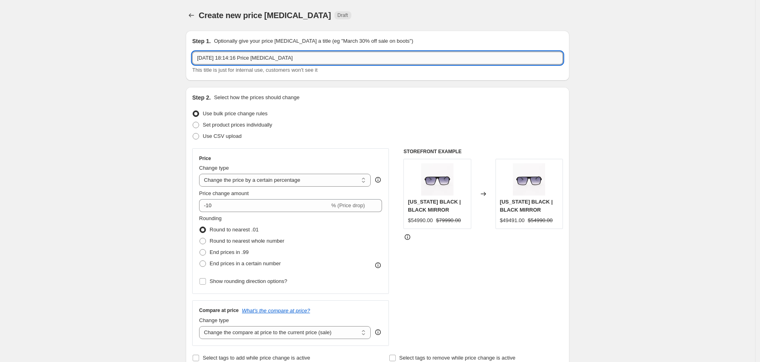
click at [267, 59] on input "[DATE] 18:14:16 Price [MEDICAL_DATA]" at bounding box center [377, 58] width 371 height 13
type input "Subida de productos $10.000 pre cyber"
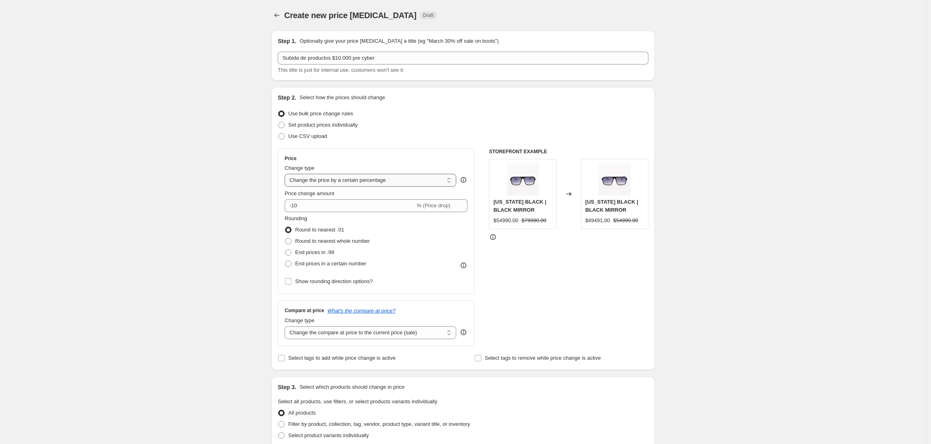
click at [378, 181] on select "Change the price to a certain amount Change the price by a certain amount Chang…" at bounding box center [371, 180] width 172 height 13
click at [213, 168] on div "Create new price [MEDICAL_DATA]. This page is ready Create new price [MEDICAL_D…" at bounding box center [463, 406] width 926 height 812
click at [333, 178] on select "Change the price to a certain amount Change the price by a certain amount Chang…" at bounding box center [371, 180] width 172 height 13
click at [287, 174] on select "Change the price to a certain amount Change the price by a certain amount Chang…" at bounding box center [371, 180] width 172 height 13
drag, startPoint x: 326, startPoint y: 206, endPoint x: 235, endPoint y: 207, distance: 91.6
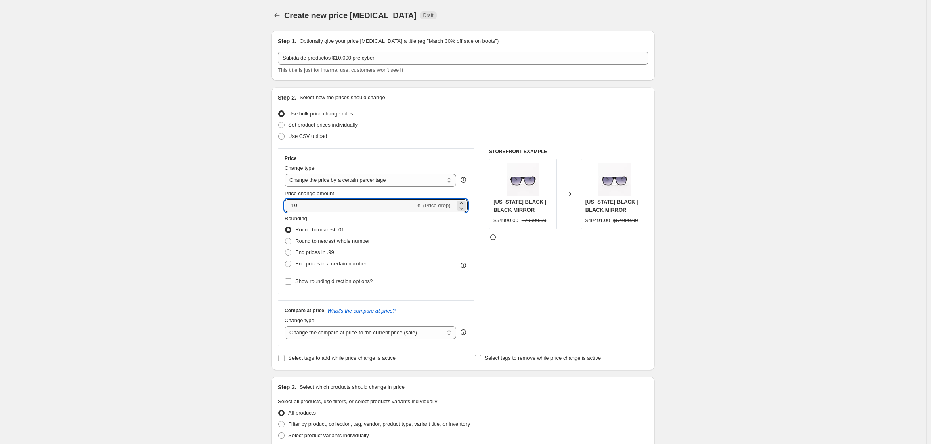
click at [235, 207] on div "Create new price [MEDICAL_DATA]. This page is ready Create new price [MEDICAL_D…" at bounding box center [463, 406] width 926 height 812
type input "10000"
click at [292, 241] on span at bounding box center [288, 241] width 7 height 7
click at [285, 239] on input "Round to nearest whole number" at bounding box center [285, 238] width 0 height 0
radio input "true"
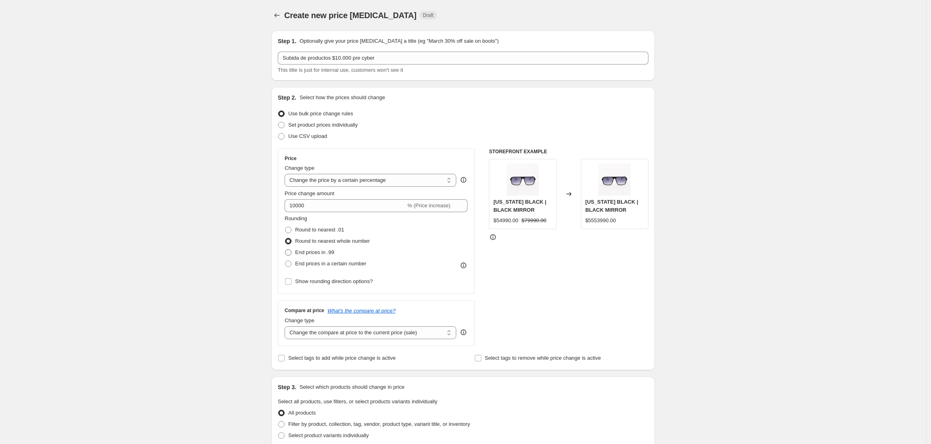
click at [291, 252] on span at bounding box center [288, 252] width 6 height 6
click at [285, 250] on input "End prices in .99" at bounding box center [285, 249] width 0 height 0
radio input "true"
click at [294, 264] on label "End prices in a certain number" at bounding box center [326, 263] width 82 height 11
click at [285, 261] on input "End prices in a certain number" at bounding box center [285, 261] width 0 height 0
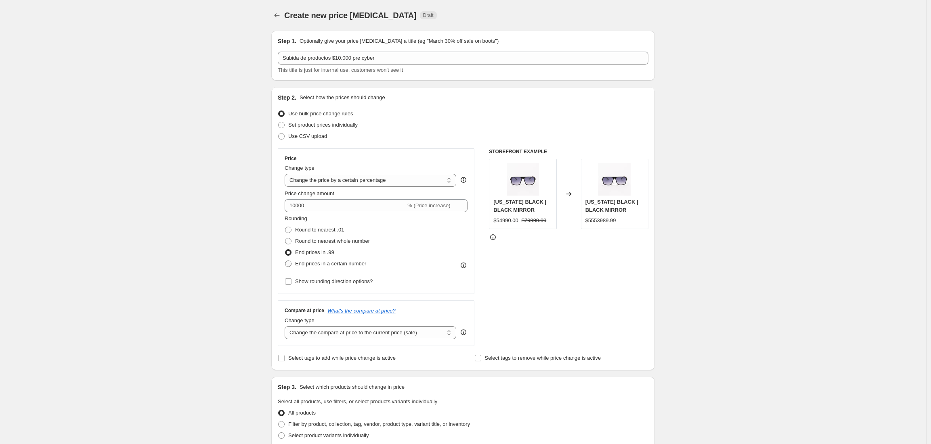
radio input "true"
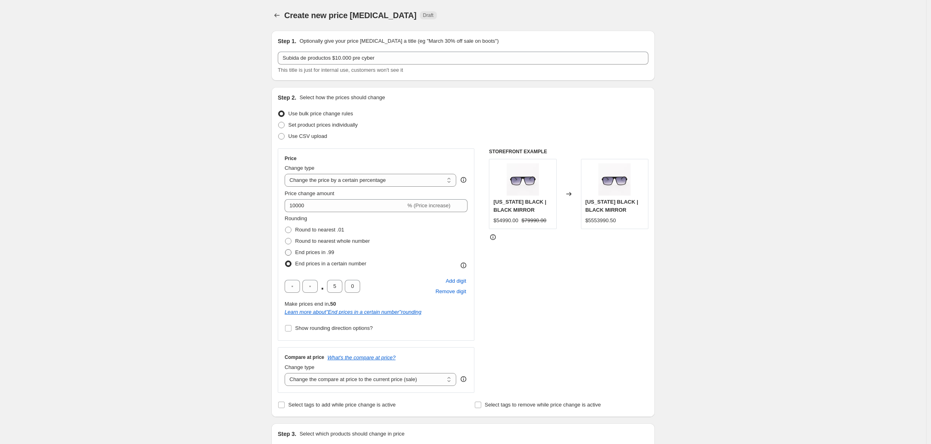
click at [291, 256] on span at bounding box center [288, 252] width 7 height 7
click at [285, 250] on input "End prices in .99" at bounding box center [285, 249] width 0 height 0
radio input "true"
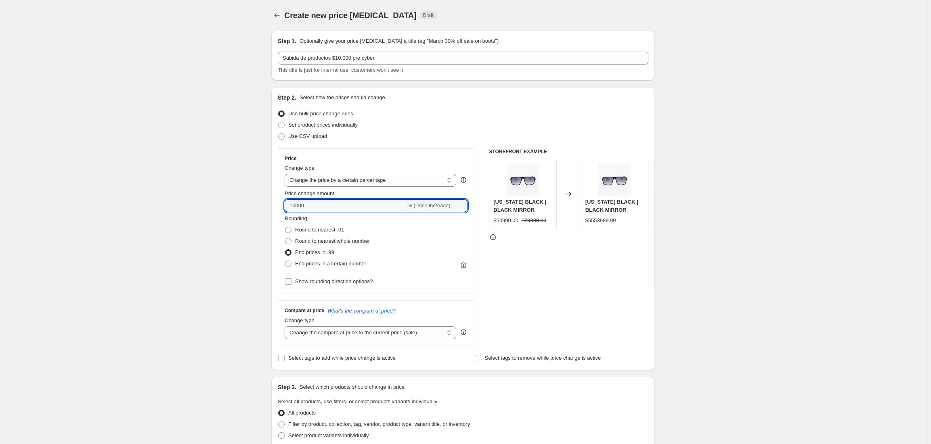
drag, startPoint x: 325, startPoint y: 200, endPoint x: 239, endPoint y: 199, distance: 85.2
click at [239, 199] on div "Create new price [MEDICAL_DATA]. This page is ready Create new price [MEDICAL_D…" at bounding box center [463, 406] width 926 height 812
type input "10000"
drag, startPoint x: 198, startPoint y: 257, endPoint x: 212, endPoint y: 256, distance: 14.6
click at [204, 256] on div "Create new price [MEDICAL_DATA]. This page is ready Create new price [MEDICAL_D…" at bounding box center [463, 406] width 926 height 812
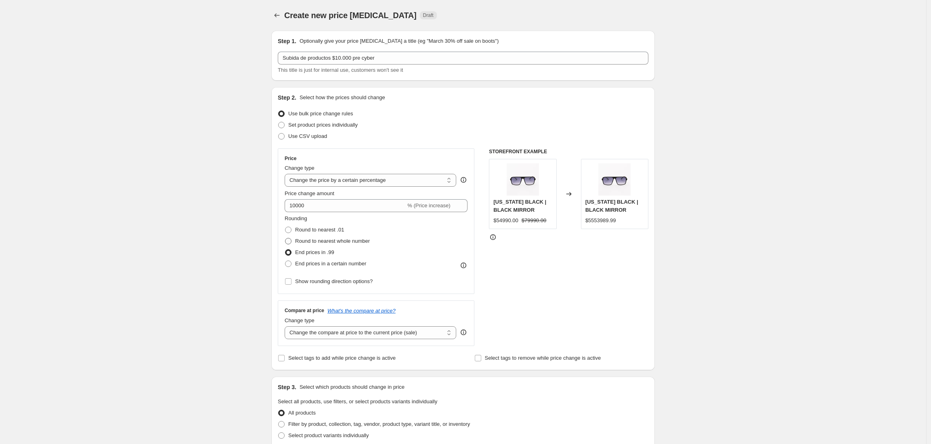
click at [330, 243] on span "Round to nearest whole number" at bounding box center [332, 241] width 75 height 6
click at [285, 239] on input "Round to nearest whole number" at bounding box center [285, 238] width 0 height 0
radio input "true"
click at [332, 231] on span "Round to nearest .01" at bounding box center [319, 230] width 49 height 6
click at [285, 227] on input "Round to nearest .01" at bounding box center [285, 227] width 0 height 0
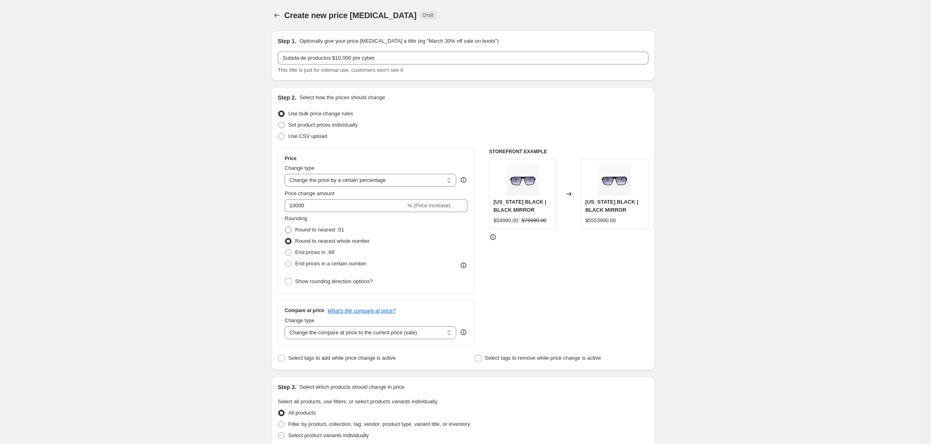
radio input "true"
click at [329, 266] on span "End prices in a certain number" at bounding box center [330, 264] width 71 height 6
click at [285, 261] on input "End prices in a certain number" at bounding box center [285, 261] width 0 height 0
radio input "true"
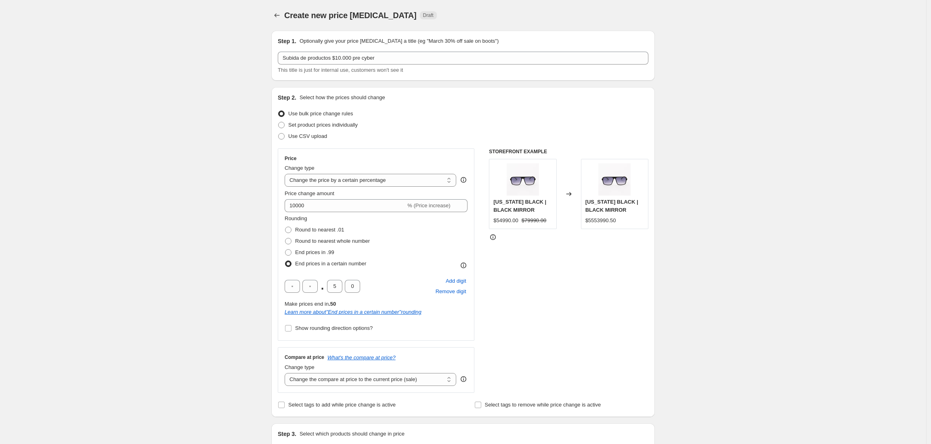
click at [329, 266] on span "End prices in a certain number" at bounding box center [330, 264] width 71 height 6
click at [285, 261] on input "End prices in a certain number" at bounding box center [285, 261] width 0 height 0
click at [308, 253] on span "End prices in .99" at bounding box center [314, 252] width 39 height 6
click at [285, 250] on input "End prices in .99" at bounding box center [285, 249] width 0 height 0
radio input "true"
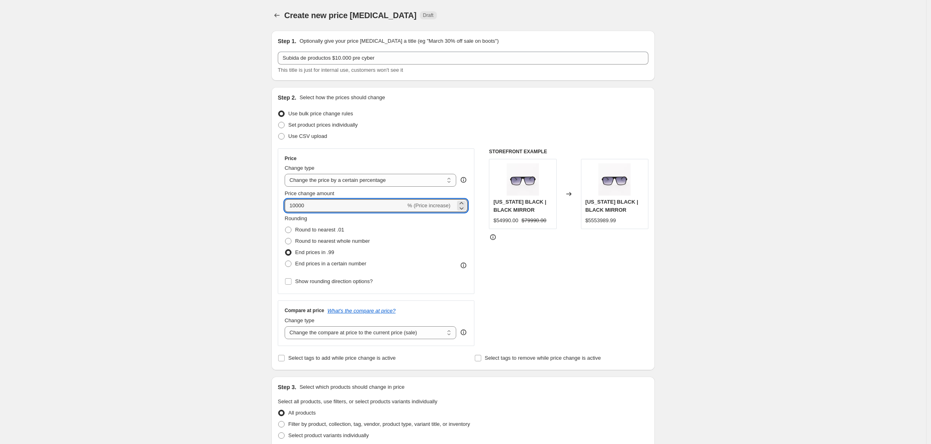
drag, startPoint x: 331, startPoint y: 206, endPoint x: 243, endPoint y: 206, distance: 88.8
click at [243, 206] on div "Create new price [MEDICAL_DATA]. This page is ready Create new price [MEDICAL_D…" at bounding box center [463, 406] width 926 height 812
click at [212, 255] on div "Create new price [MEDICAL_DATA]. This page is ready Create new price [MEDICAL_D…" at bounding box center [463, 406] width 926 height 812
drag, startPoint x: 349, startPoint y: 206, endPoint x: 218, endPoint y: 202, distance: 130.8
click at [218, 202] on div "Create new price [MEDICAL_DATA]. This page is ready Create new price [MEDICAL_D…" at bounding box center [463, 406] width 926 height 812
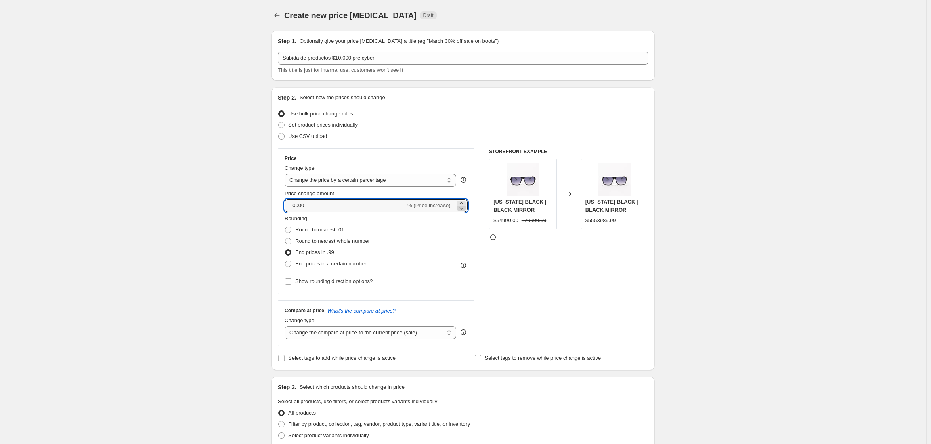
click at [463, 206] on icon at bounding box center [461, 208] width 8 height 8
type input "9998"
click at [356, 180] on select "Change the price to a certain amount Change the price by a certain amount Chang…" at bounding box center [371, 180] width 172 height 13
select select "by"
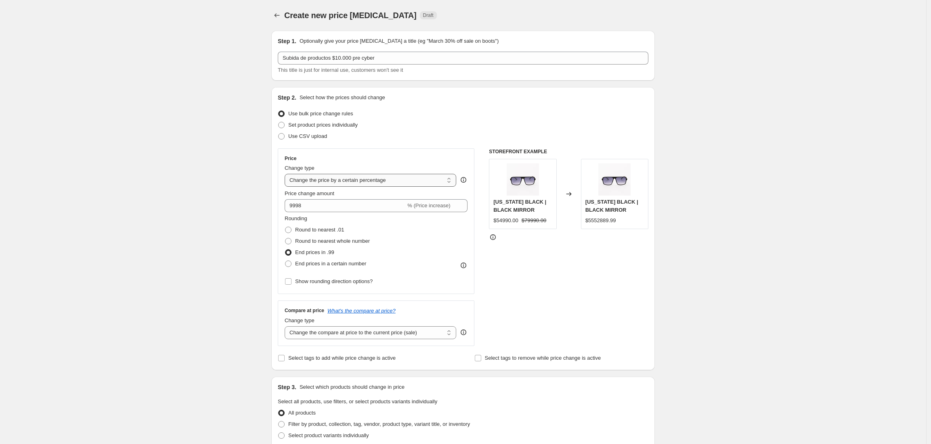
click at [287, 174] on select "Change the price to a certain amount Change the price by a certain amount Chang…" at bounding box center [371, 180] width 172 height 13
drag, startPoint x: 385, startPoint y: 207, endPoint x: 274, endPoint y: 201, distance: 111.2
click at [274, 201] on div "Step 2. Select how the prices should change Use bulk price change rules Set pro…" at bounding box center [462, 228] width 383 height 283
type input "100000.00"
click at [162, 291] on div "Create new price [MEDICAL_DATA]. This page is ready Create new price [MEDICAL_D…" at bounding box center [463, 406] width 926 height 812
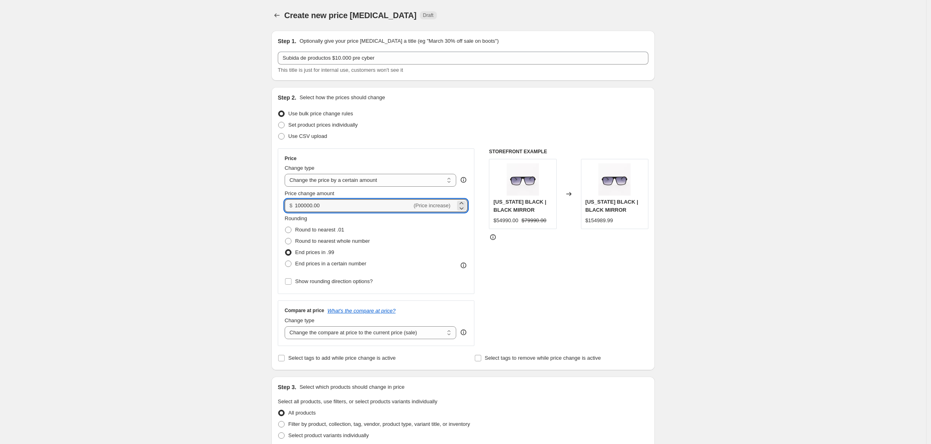
drag, startPoint x: 348, startPoint y: 207, endPoint x: 203, endPoint y: 199, distance: 144.3
click at [203, 199] on div "Create new price [MEDICAL_DATA]. This page is ready Create new price [MEDICAL_D…" at bounding box center [463, 406] width 926 height 812
type input "10000.00"
click at [276, 183] on div "Step 2. Select how the prices should change Use bulk price change rules Set pro…" at bounding box center [462, 228] width 383 height 283
click at [303, 241] on span "Round to nearest whole number" at bounding box center [332, 241] width 75 height 6
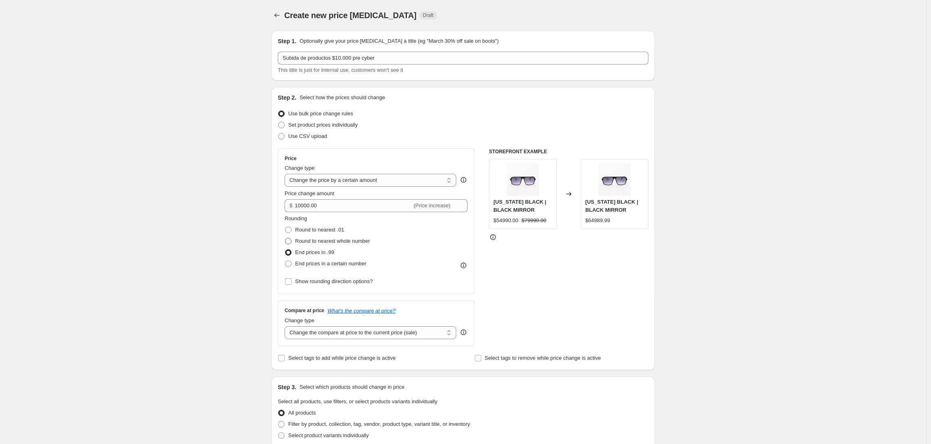
click at [285, 239] on input "Round to nearest whole number" at bounding box center [285, 238] width 0 height 0
radio input "true"
click at [237, 267] on div "Create new price [MEDICAL_DATA]. This page is ready Create new price [MEDICAL_D…" at bounding box center [463, 406] width 926 height 812
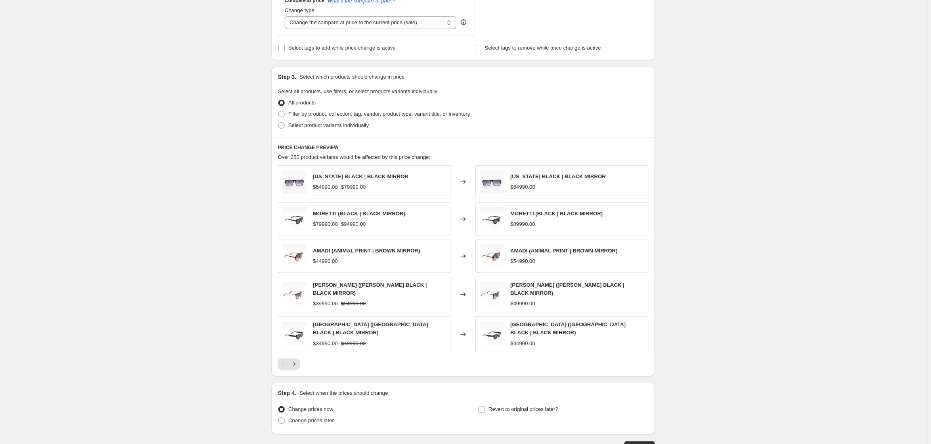
scroll to position [323, 0]
